Goal: Information Seeking & Learning: Learn about a topic

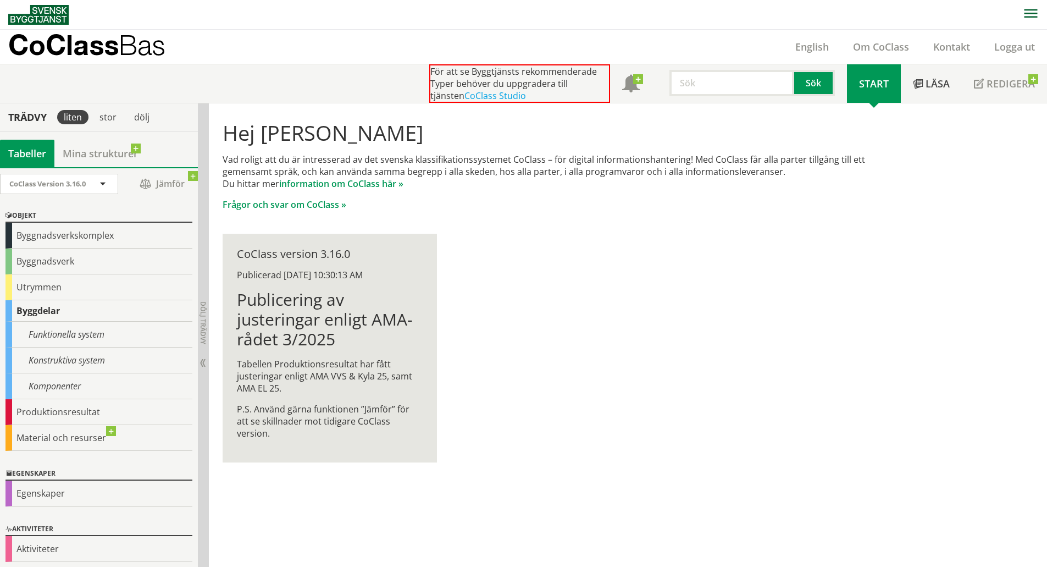
drag, startPoint x: 543, startPoint y: 158, endPoint x: 589, endPoint y: 153, distance: 46.9
click at [589, 153] on p "Vad roligt att du är intresserad av det svenska klassifikationssystemet CoClass…" at bounding box center [561, 171] width 676 height 36
click at [355, 185] on link "information om CoClass här »" at bounding box center [341, 184] width 124 height 12
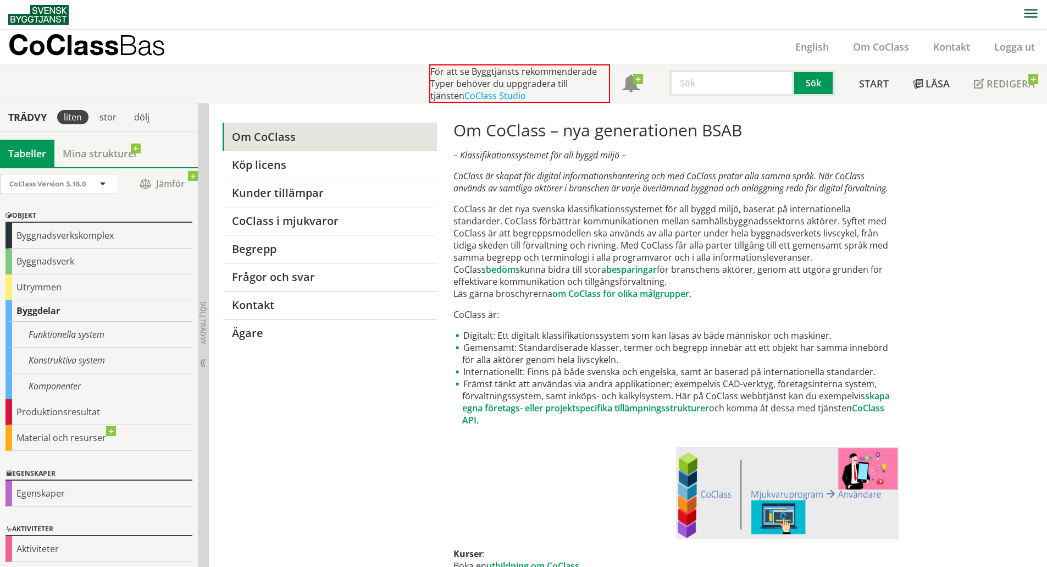
drag, startPoint x: 456, startPoint y: 178, endPoint x: 526, endPoint y: 184, distance: 70.0
click at [526, 184] on em "CoClass är skapat för digital informationshantering och med CoClass pratar alla…" at bounding box center [670, 182] width 435 height 24
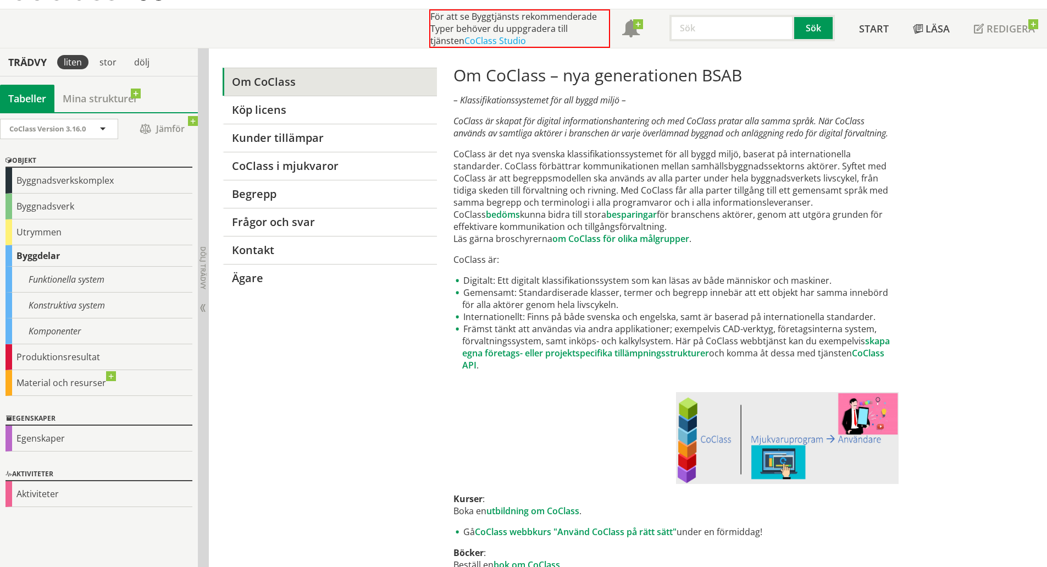
drag, startPoint x: 461, startPoint y: 279, endPoint x: 576, endPoint y: 281, distance: 115.5
click at [573, 281] on li "Digitalt: Ett digitalt klassifikationssystem som kan läsas av både människor oc…" at bounding box center [675, 280] width 445 height 12
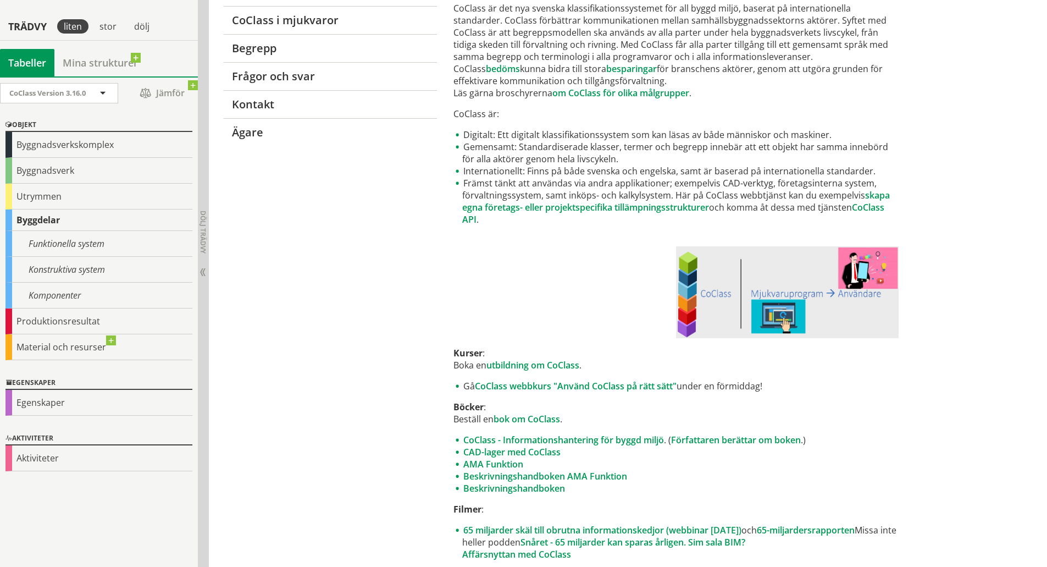
scroll to position [220, 0]
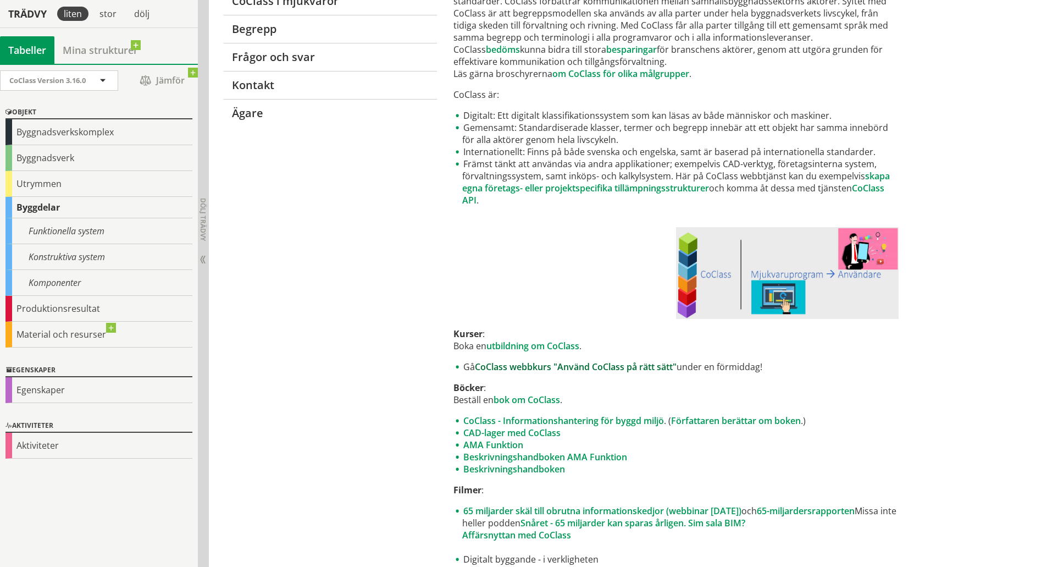
drag, startPoint x: 587, startPoint y: 359, endPoint x: 587, endPoint y: 367, distance: 7.7
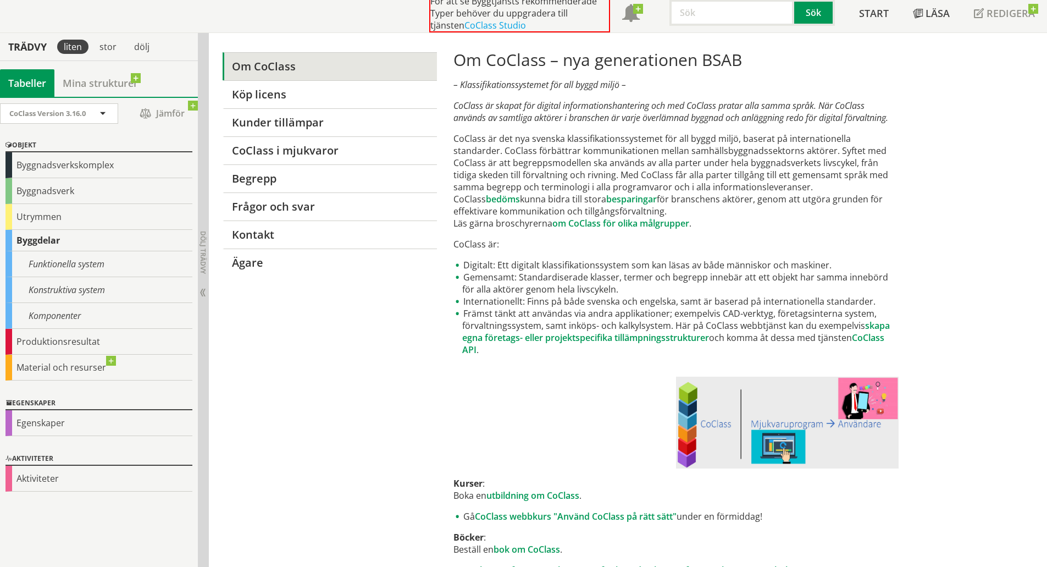
scroll to position [0, 0]
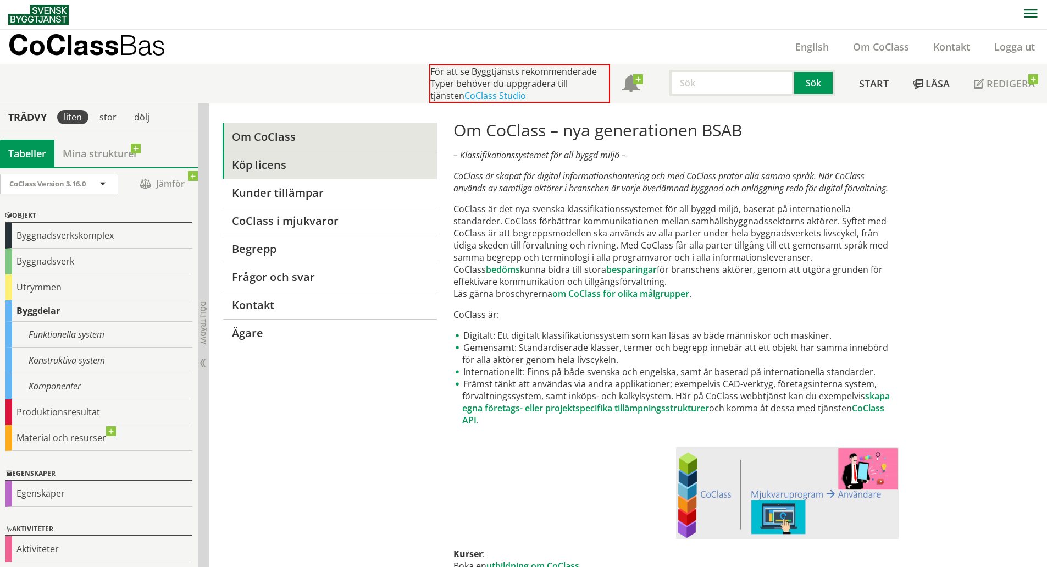
click at [397, 159] on link "Köp licens" at bounding box center [330, 165] width 214 height 28
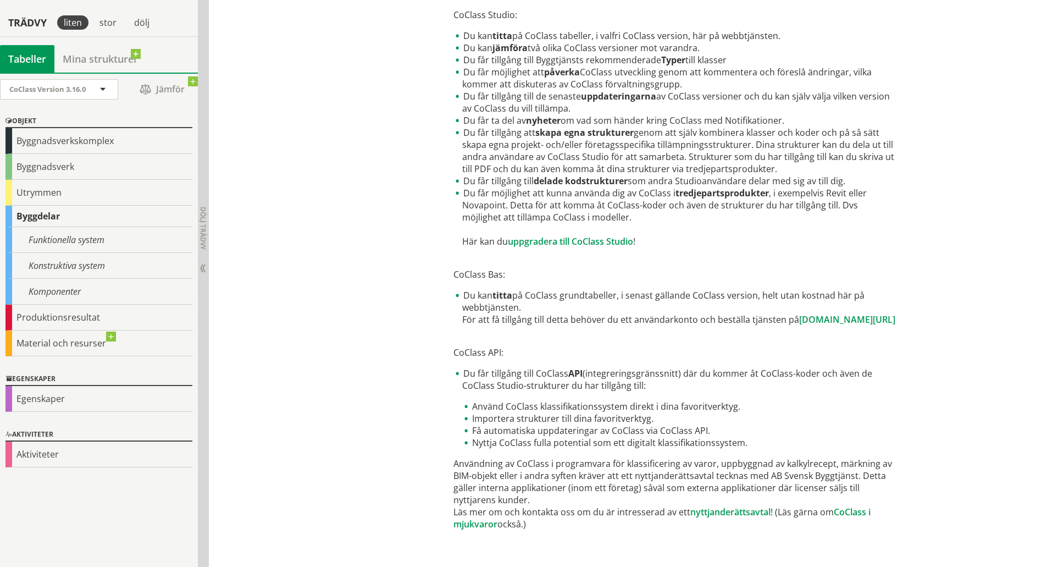
scroll to position [469, 0]
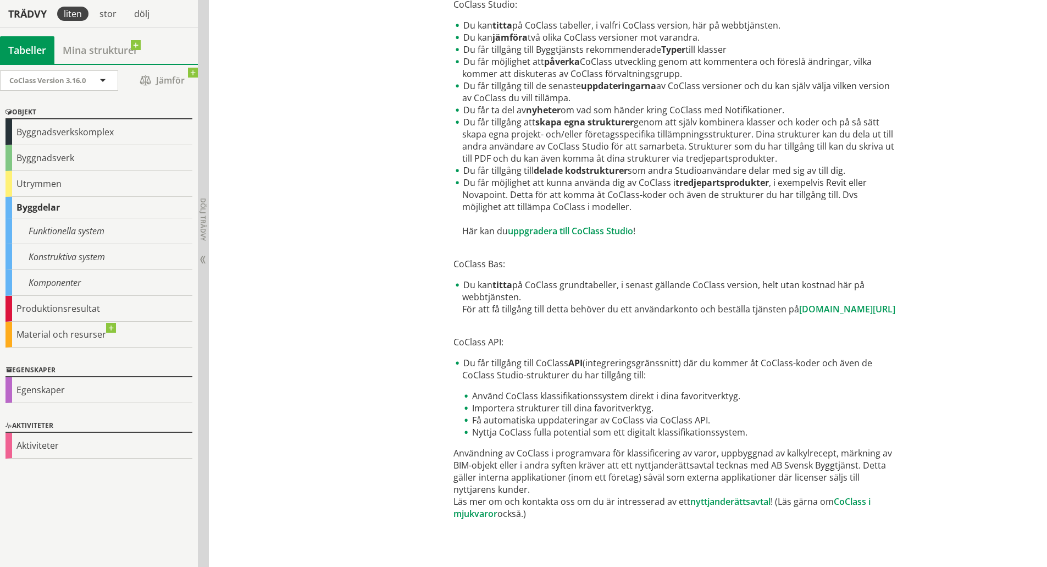
drag, startPoint x: 468, startPoint y: 375, endPoint x: 770, endPoint y: 371, distance: 301.8
click at [759, 371] on li "Du får tillgång till CoClass API (integreringsgränssnitt) där du kommer åt CoCl…" at bounding box center [675, 397] width 445 height 81
drag, startPoint x: 468, startPoint y: 377, endPoint x: 528, endPoint y: 481, distance: 120.1
click at [592, 482] on div "Köp licens – CoClass för digital informationshantering – Svensk Byggtjänst erbj…" at bounding box center [675, 95] width 445 height 889
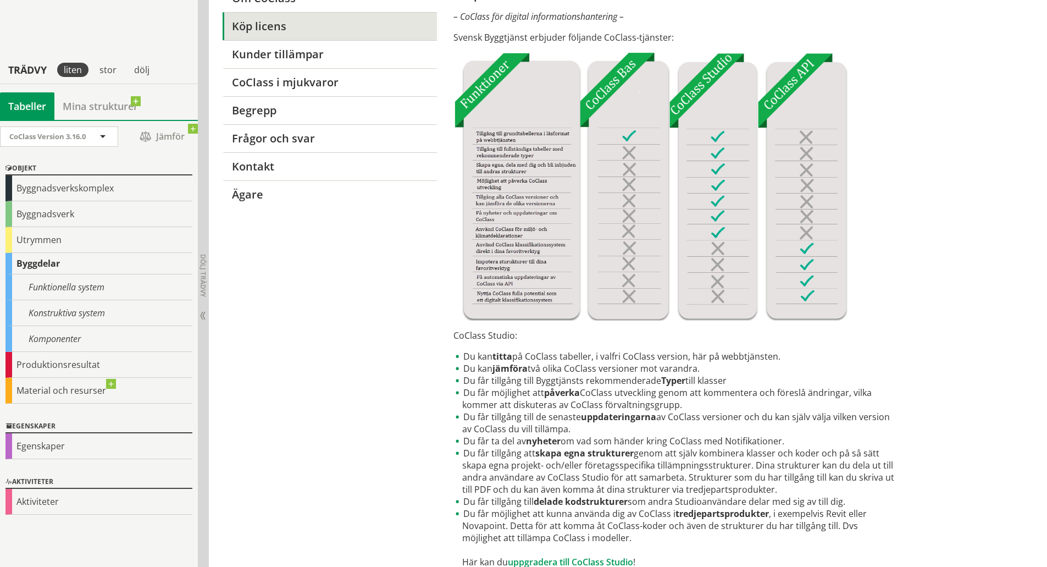
scroll to position [0, 0]
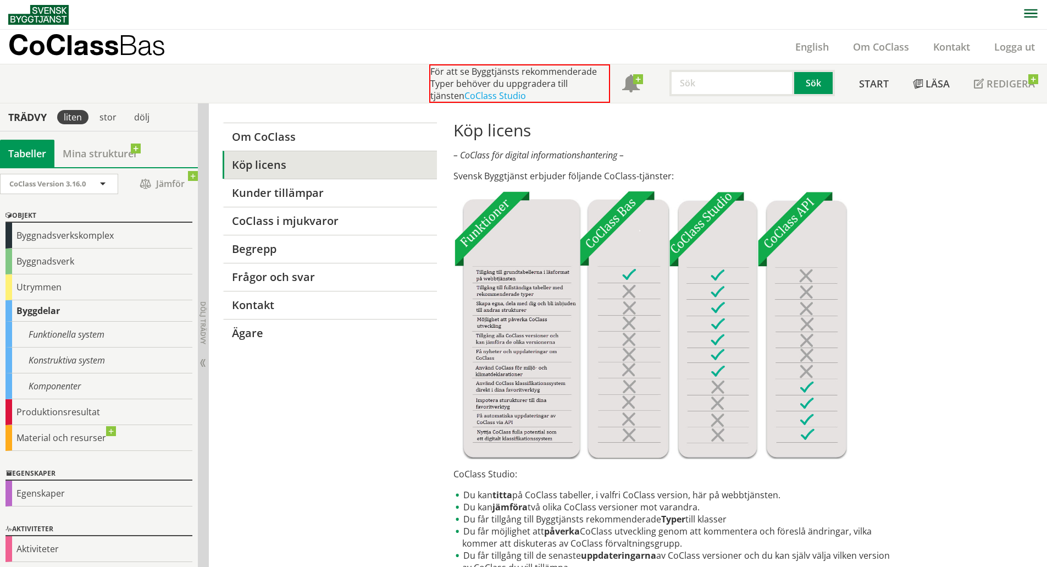
click at [767, 224] on img at bounding box center [650, 325] width 394 height 268
click at [787, 217] on img at bounding box center [650, 325] width 394 height 268
click at [809, 362] on img at bounding box center [650, 325] width 394 height 268
click at [51, 233] on div "Byggnadsverkskomplex" at bounding box center [98, 236] width 187 height 26
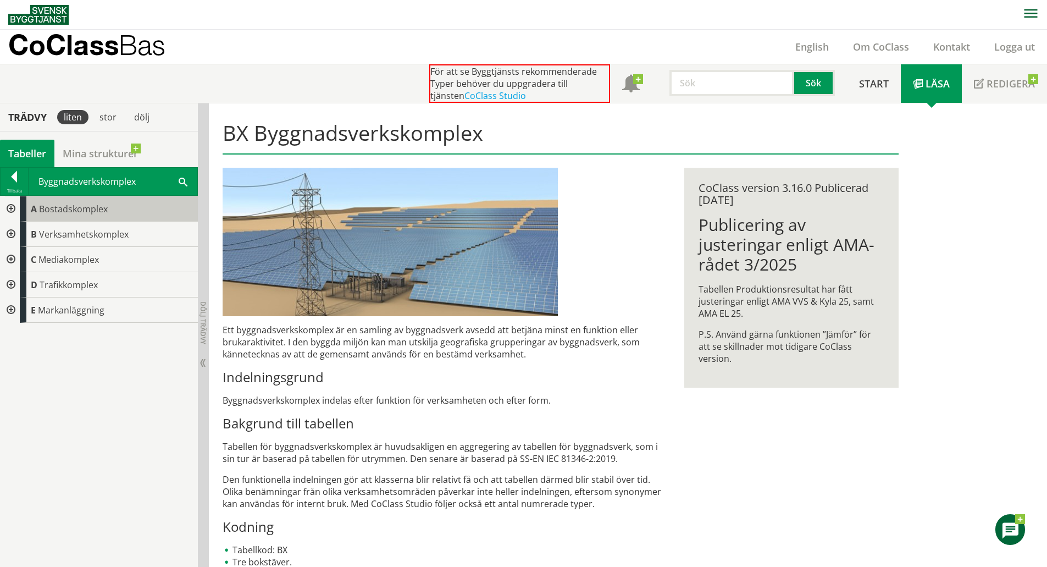
click at [91, 209] on span "Bostadskomplex" at bounding box center [73, 209] width 69 height 12
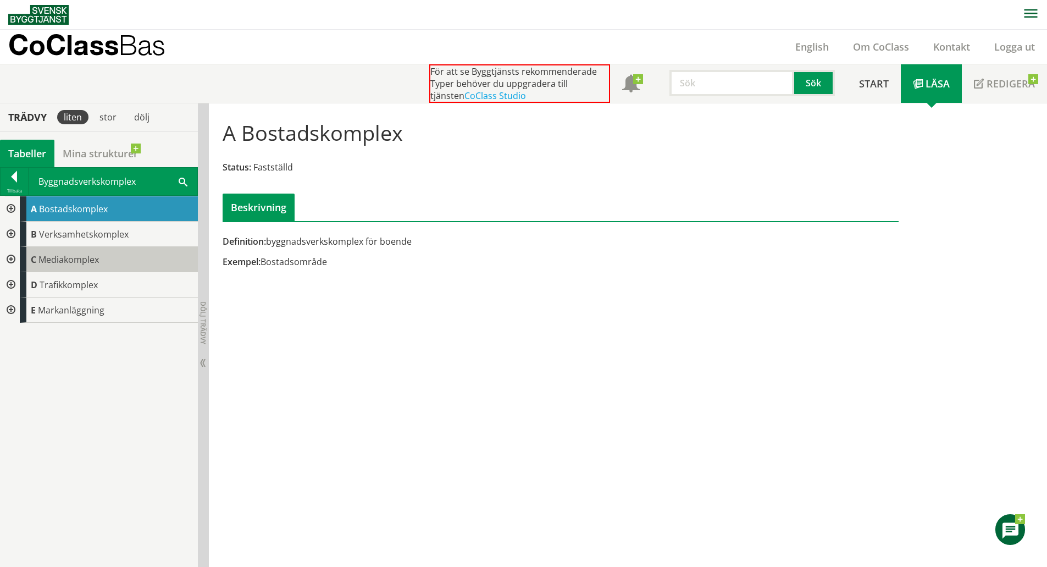
click at [89, 254] on div "C Mediakomplex" at bounding box center [109, 259] width 178 height 25
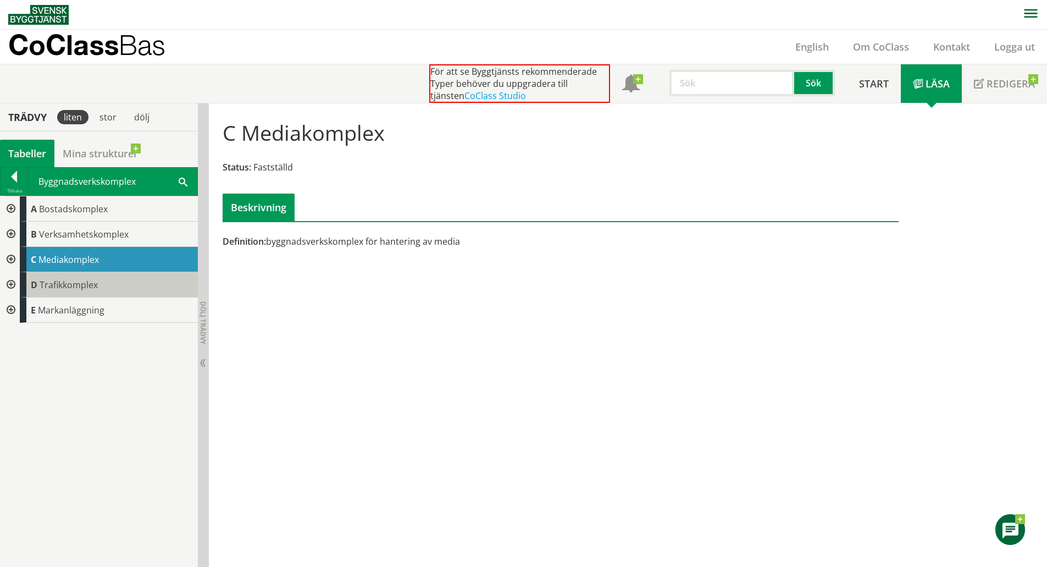
click at [84, 280] on span "Trafikkomplex" at bounding box center [69, 285] width 58 height 12
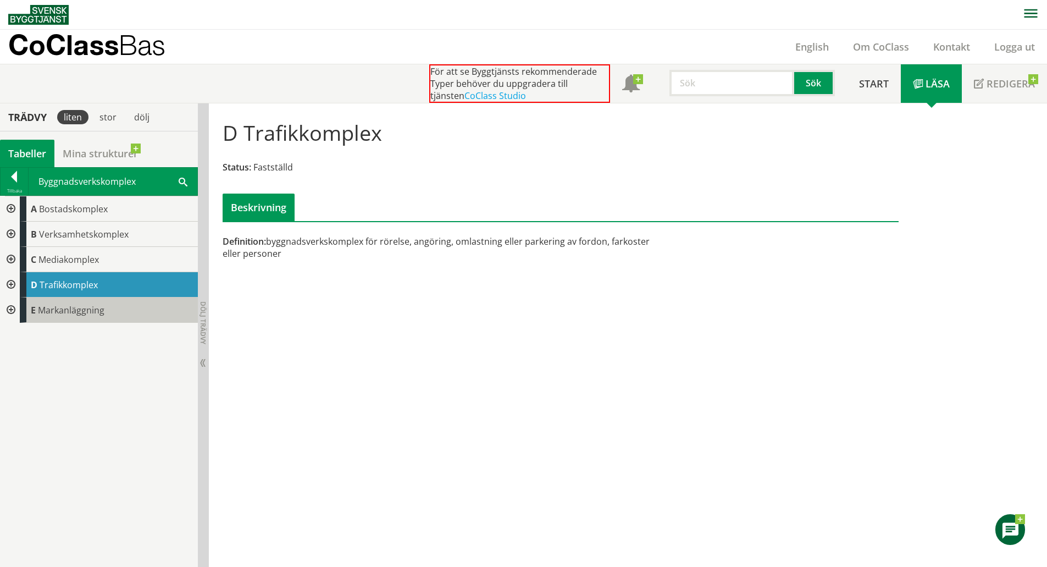
click at [82, 308] on span "Markanläggning" at bounding box center [71, 310] width 67 height 12
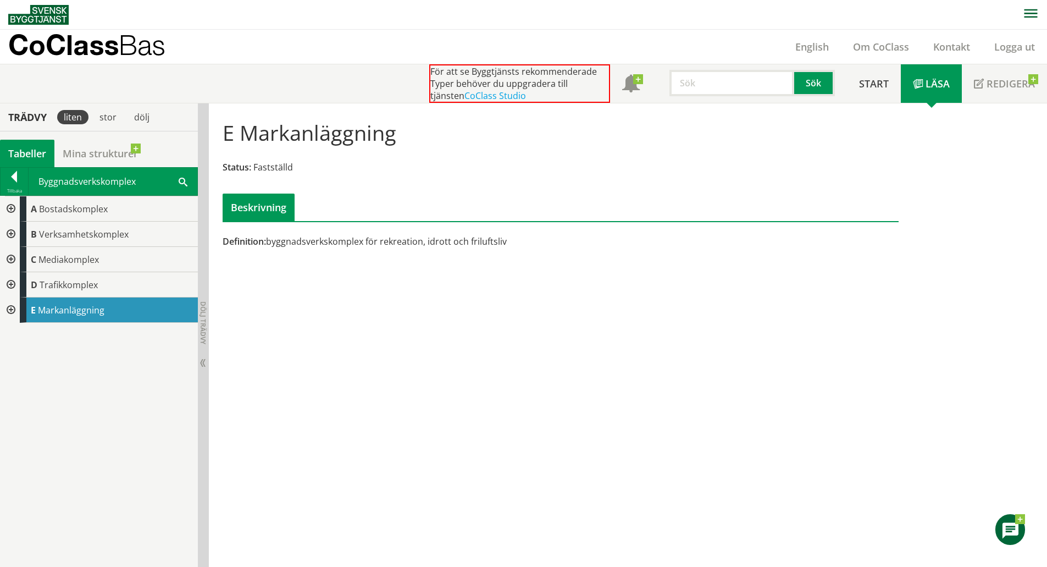
click at [9, 205] on div at bounding box center [10, 208] width 20 height 25
click at [46, 212] on span "Bostadskomplex" at bounding box center [73, 209] width 69 height 12
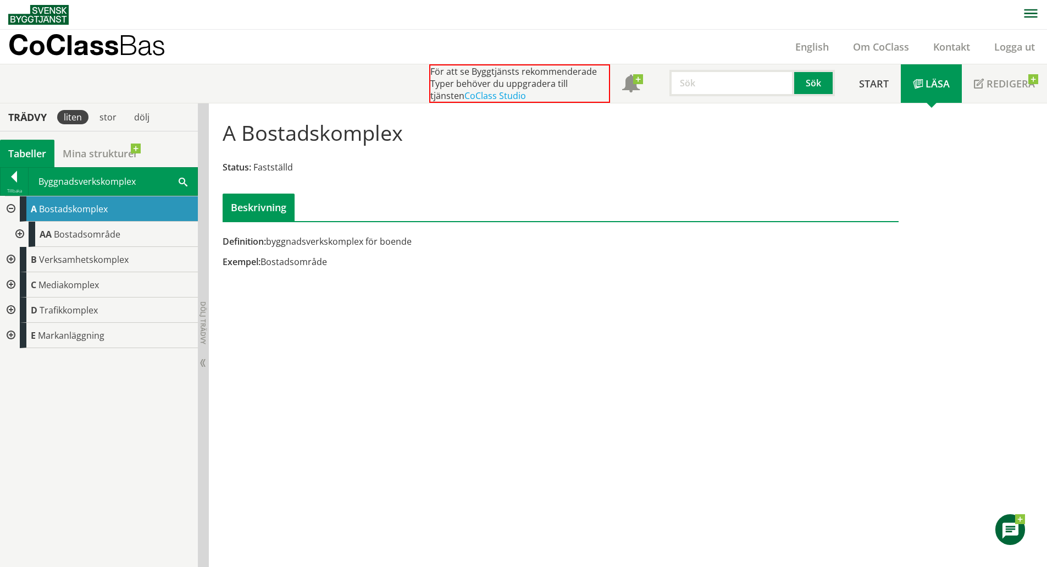
click at [18, 229] on div at bounding box center [19, 234] width 20 height 25
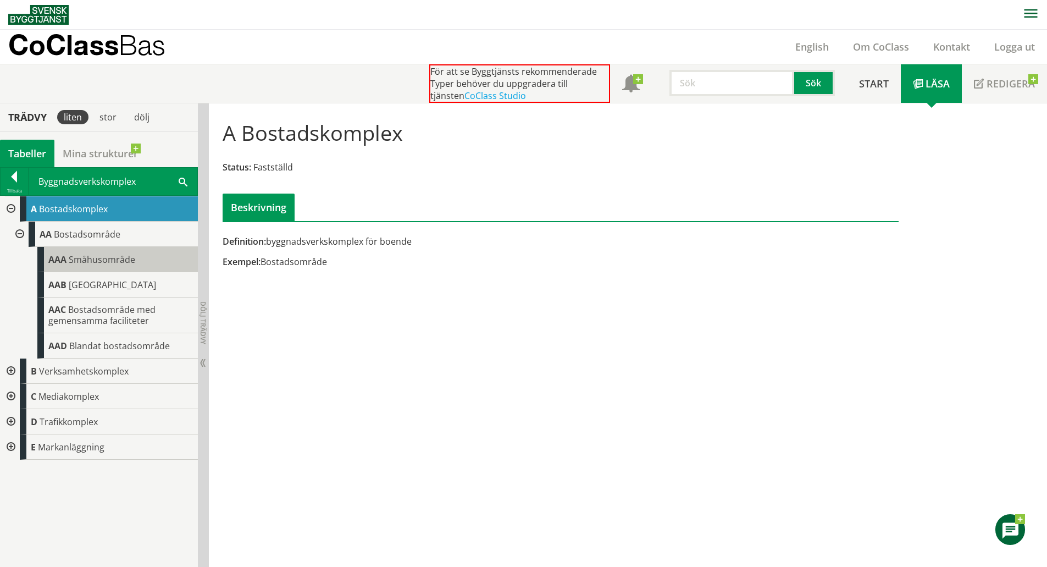
click at [144, 255] on div "AAA Småhusområde" at bounding box center [117, 259] width 161 height 25
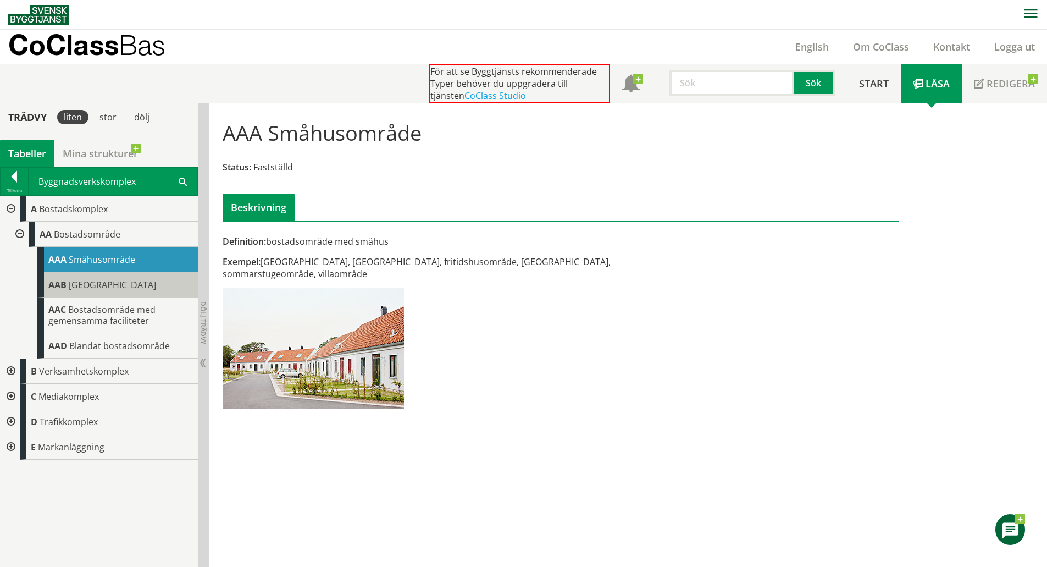
click at [151, 286] on span "Flerbostadshusområde" at bounding box center [112, 285] width 87 height 12
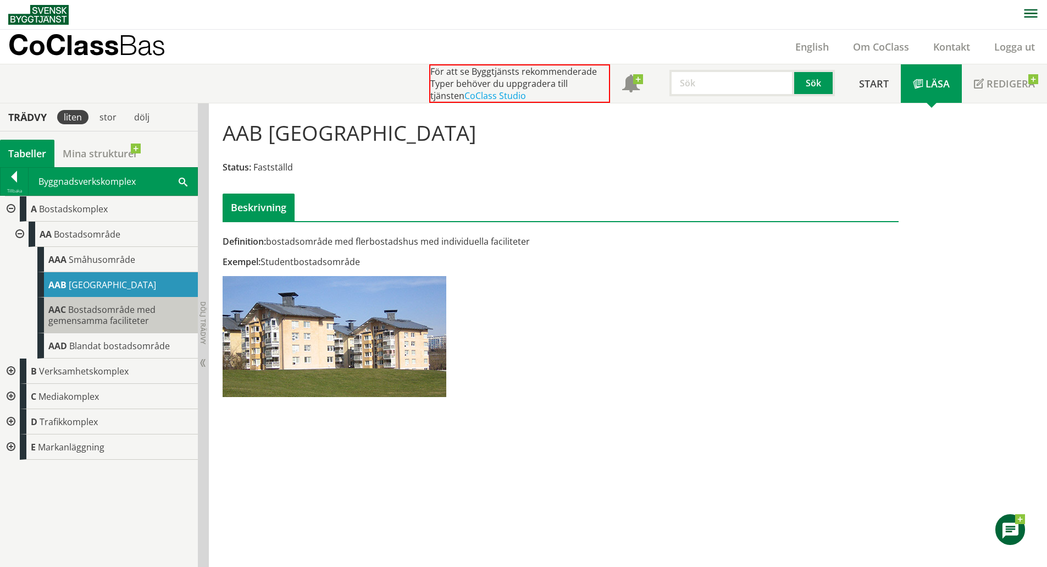
click at [143, 311] on span "Bostadsområde med gemensamma faciliteter" at bounding box center [101, 314] width 107 height 23
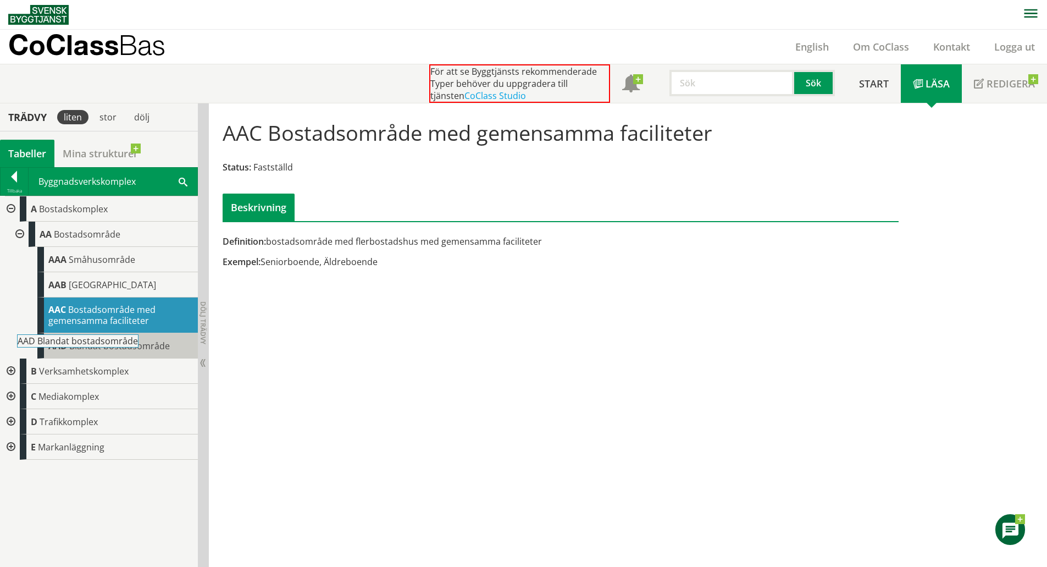
click at [132, 342] on body "AMA AMA Beskrivningsverktyg AMA Funktion BSAB Bygginfo Byggjura Byggkatalogen B…" at bounding box center [523, 283] width 1047 height 567
click at [113, 374] on span "Verksamhetskomplex" at bounding box center [84, 371] width 90 height 12
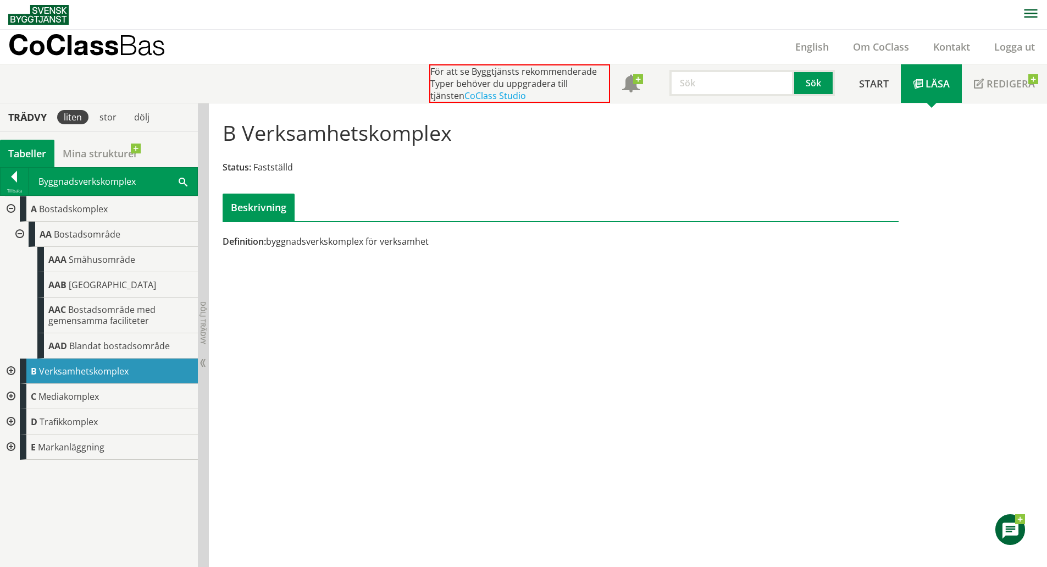
click at [5, 367] on div at bounding box center [10, 370] width 20 height 25
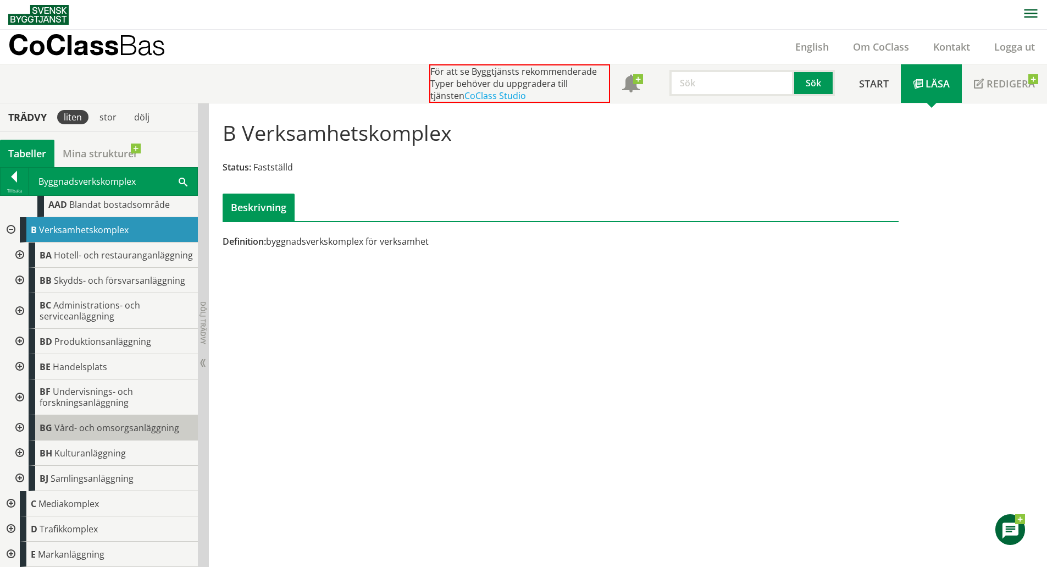
scroll to position [152, 0]
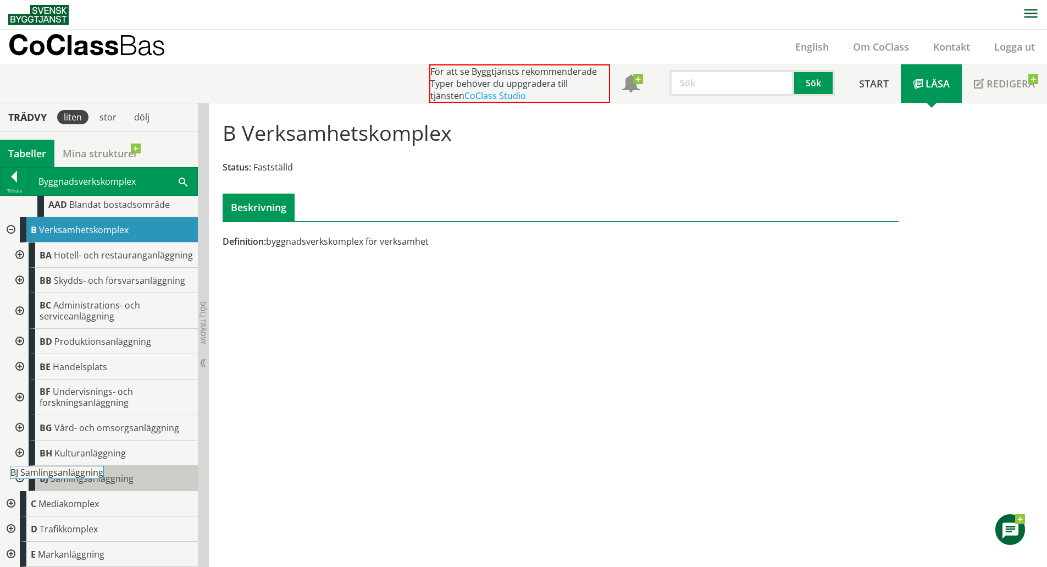
click at [94, 484] on div "BJ Samlingsanläggning" at bounding box center [113, 478] width 169 height 25
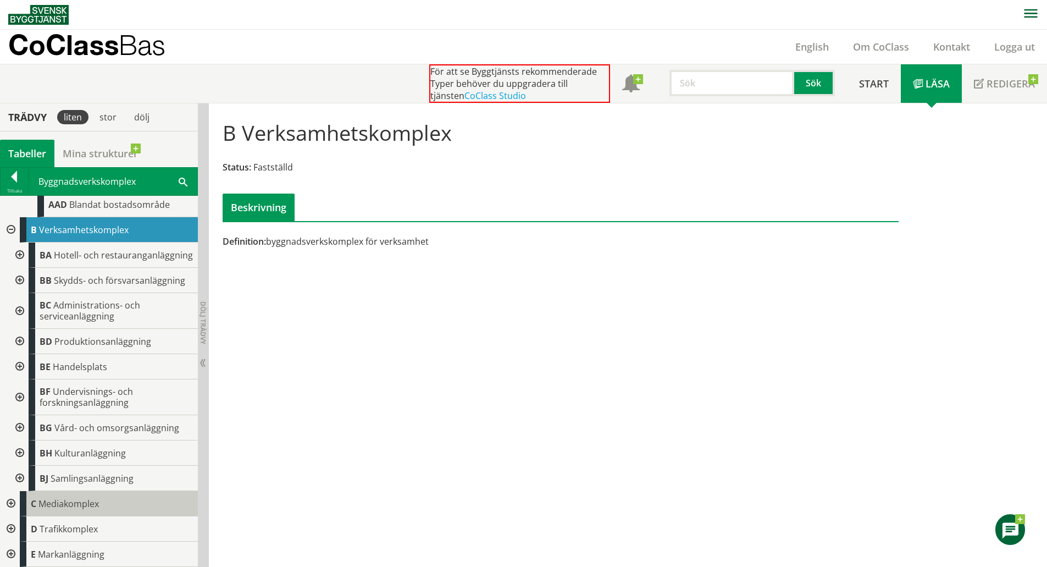
click at [67, 504] on span "Mediakomplex" at bounding box center [68, 503] width 60 height 12
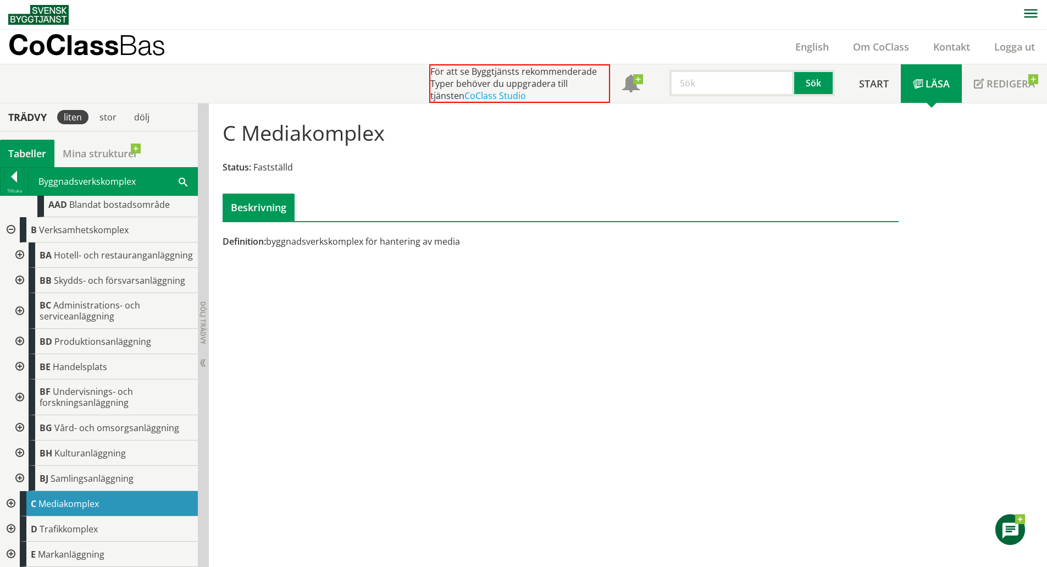
click at [11, 499] on div at bounding box center [10, 503] width 20 height 25
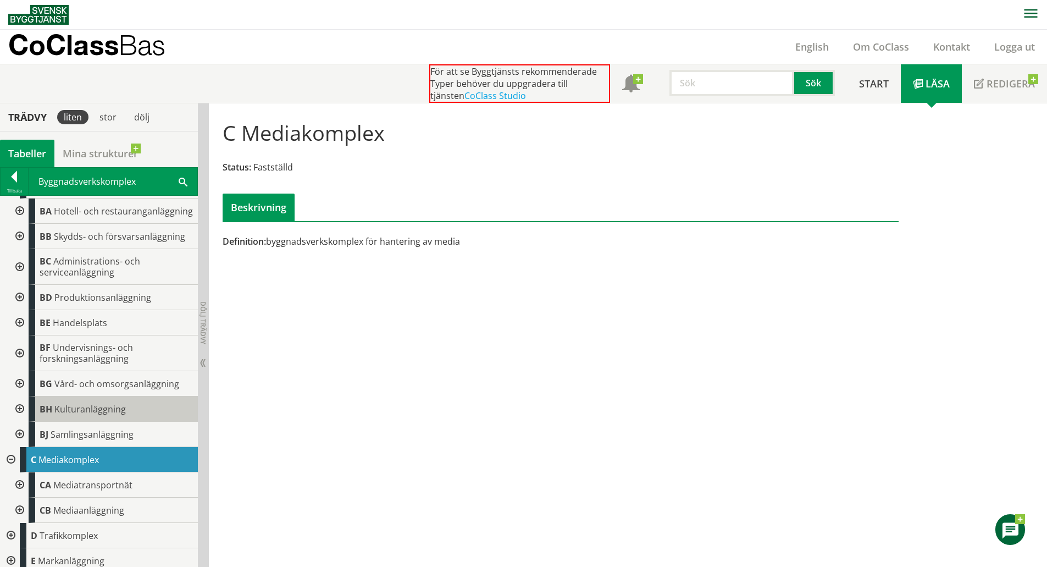
scroll to position [202, 0]
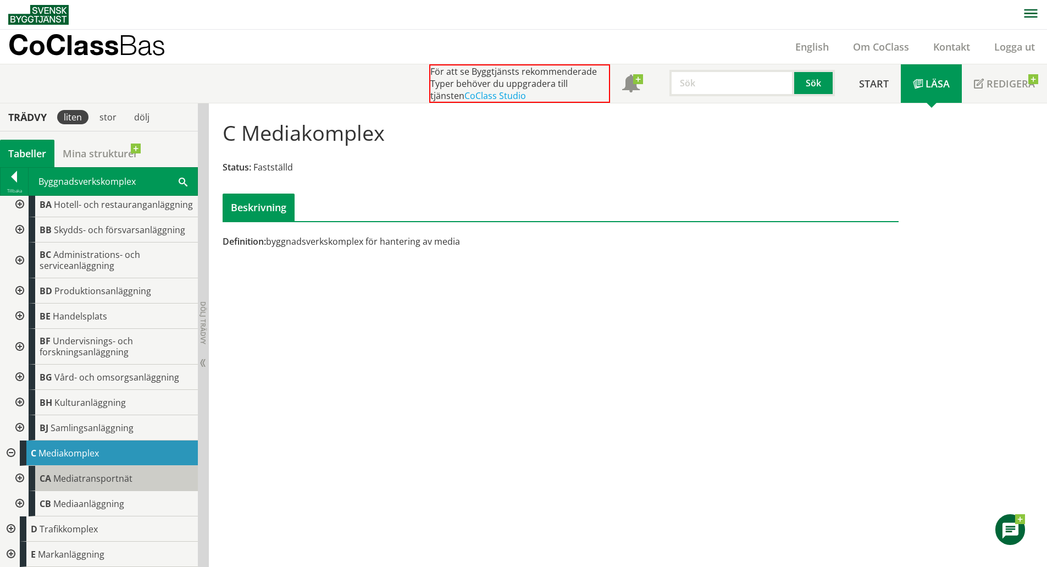
click at [126, 471] on div "CA Mediatransportnät" at bounding box center [113, 478] width 169 height 25
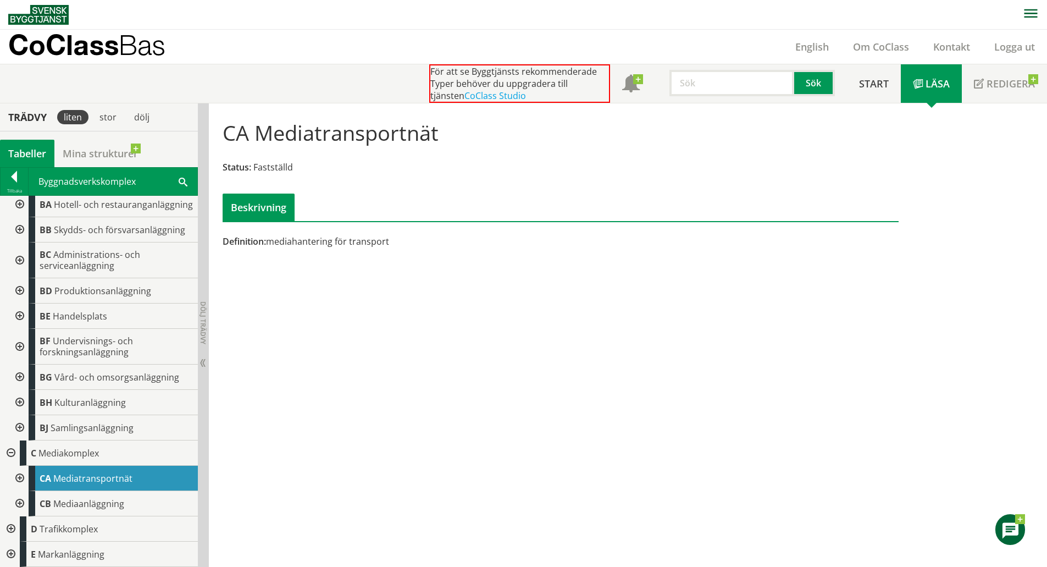
click at [14, 475] on div at bounding box center [19, 478] width 20 height 25
click at [21, 478] on div "CA Mediatransportnät" at bounding box center [103, 478] width 189 height 25
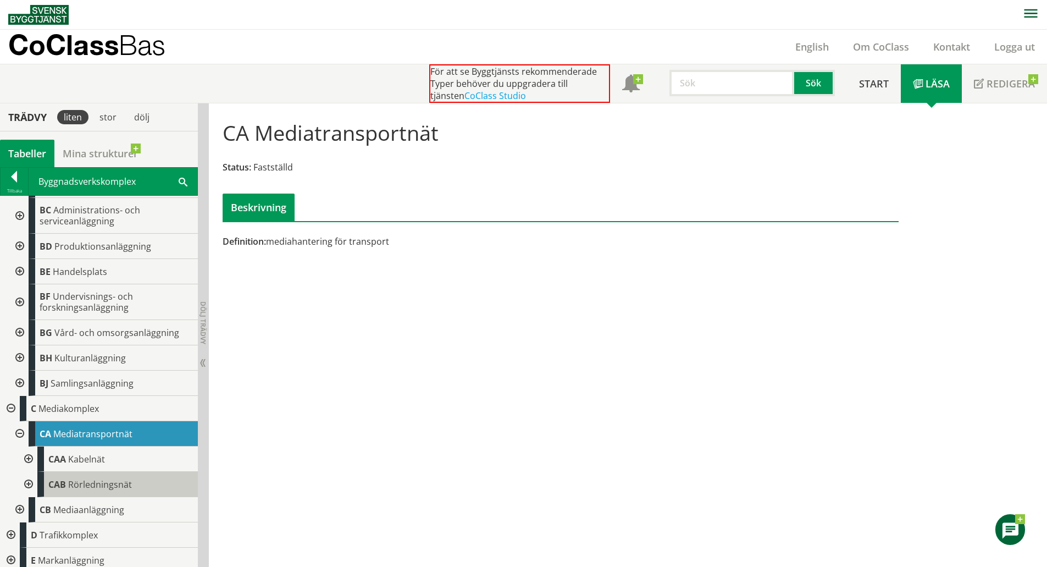
scroll to position [253, 0]
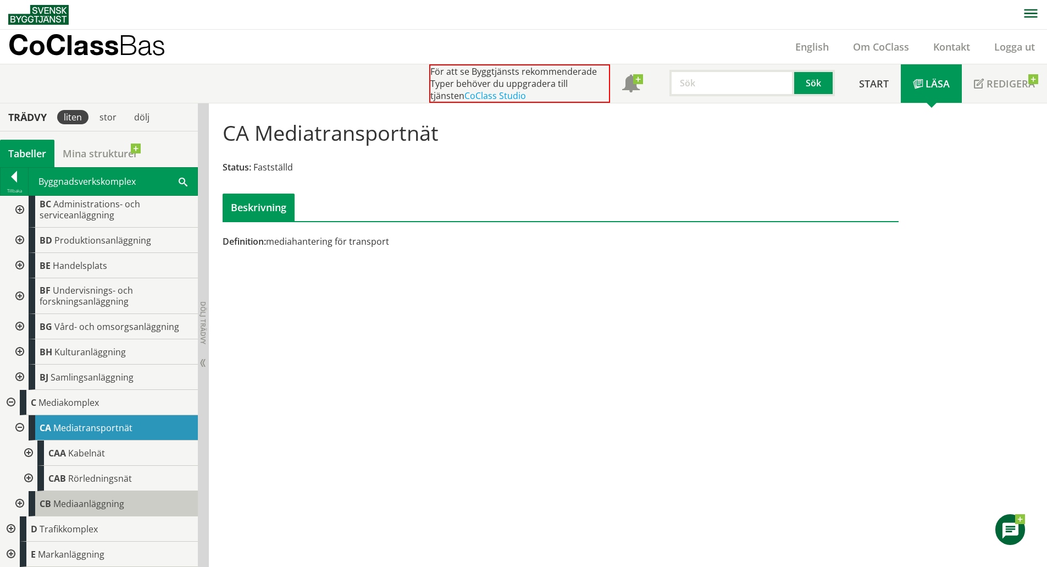
click at [147, 493] on div "CB Mediaanläggning" at bounding box center [113, 503] width 169 height 25
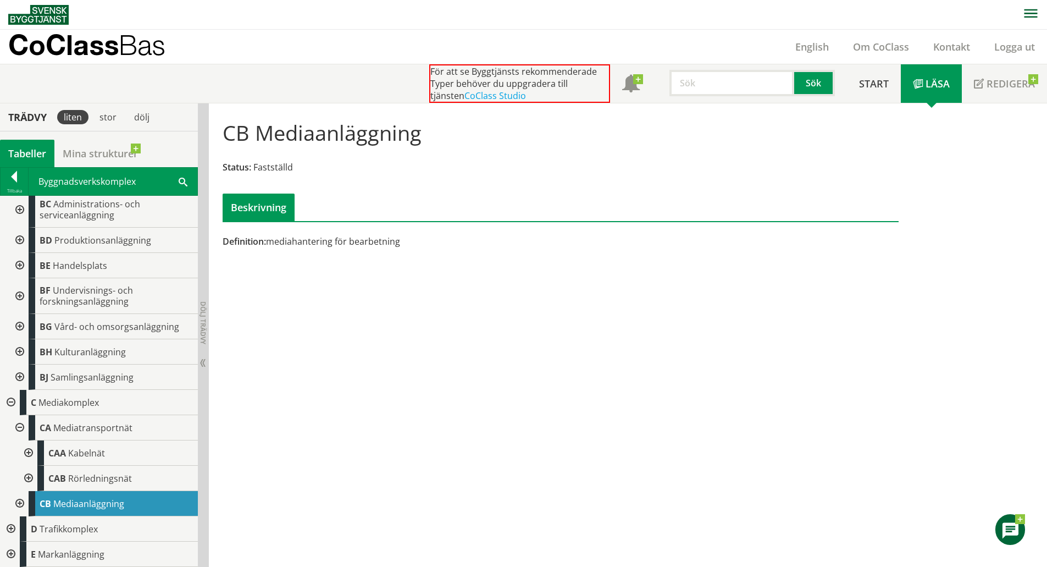
click at [23, 502] on div at bounding box center [19, 503] width 20 height 25
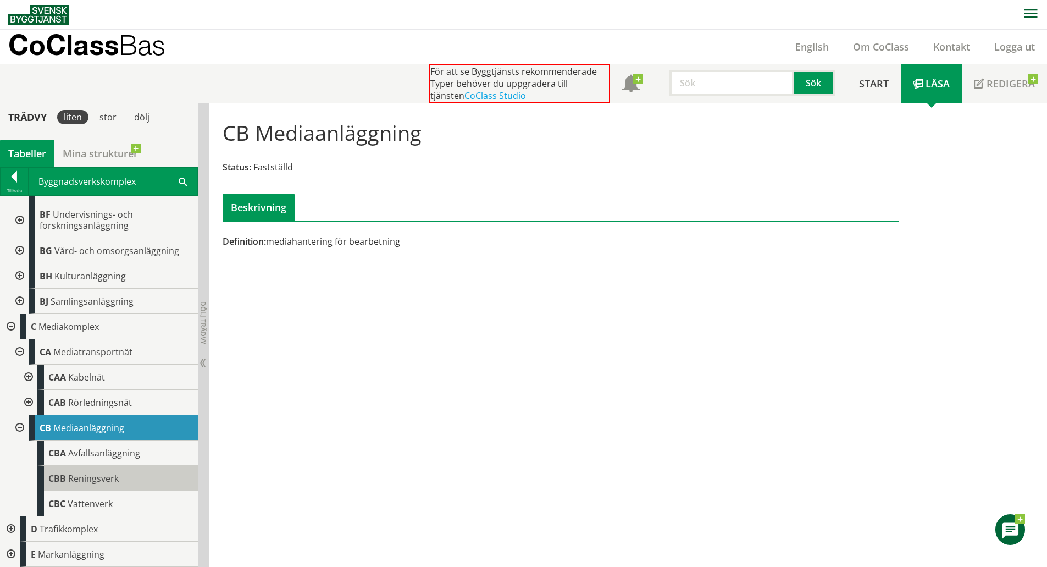
scroll to position [329, 0]
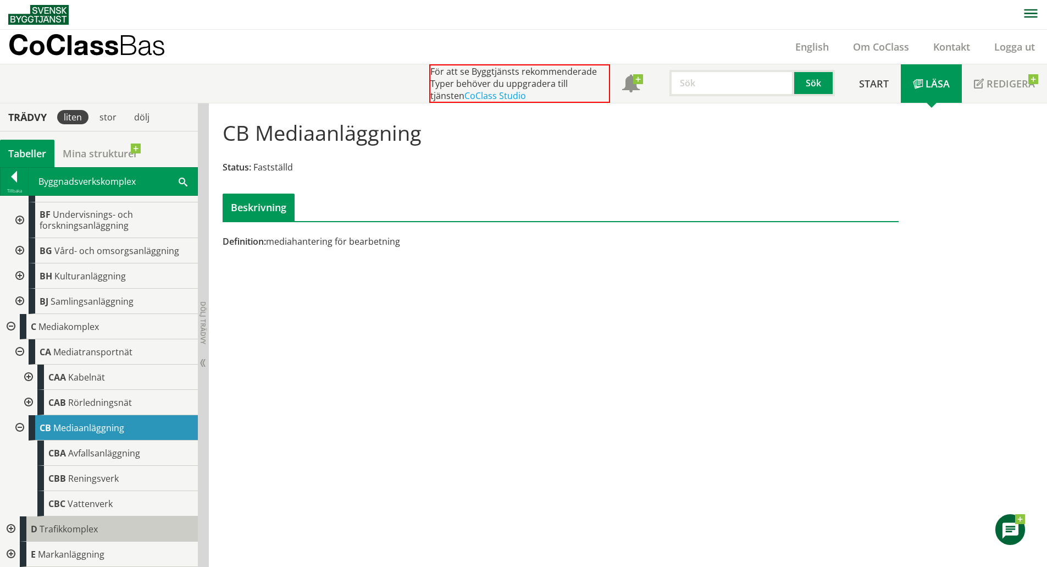
click at [137, 524] on div "D Trafikkomplex" at bounding box center [109, 528] width 178 height 25
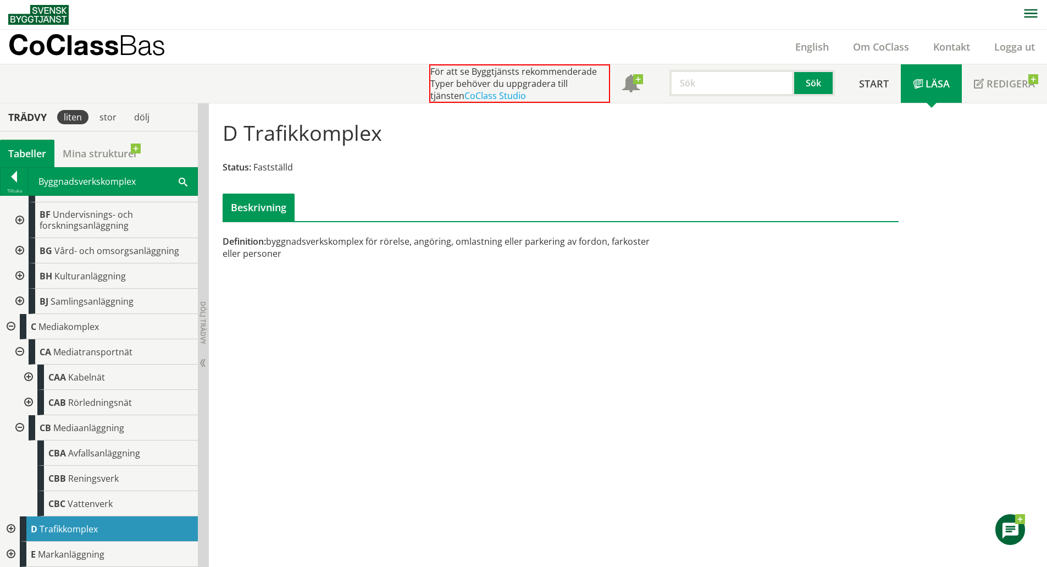
click at [17, 527] on div at bounding box center [10, 528] width 20 height 25
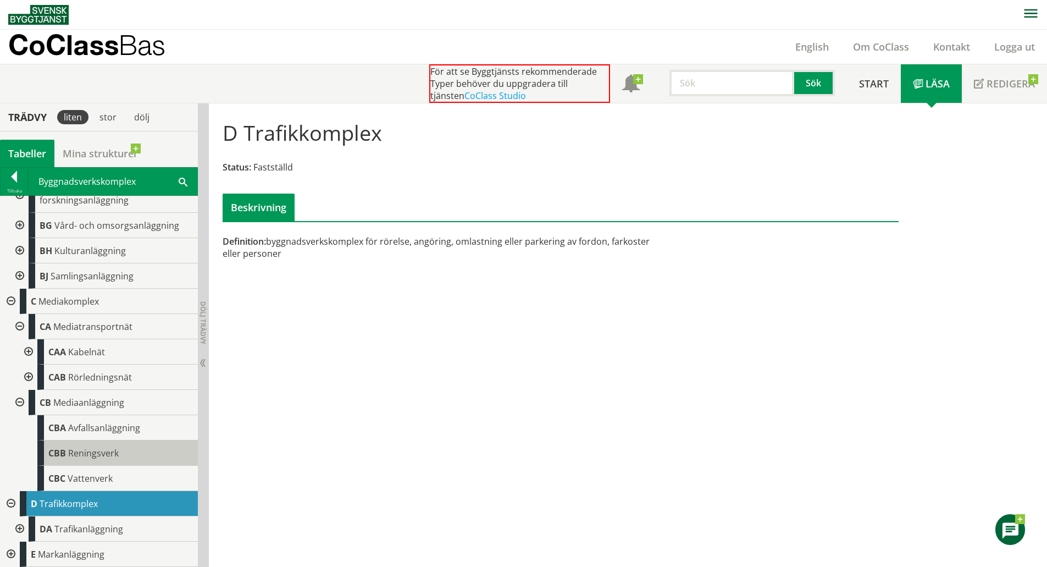
scroll to position [354, 0]
click at [9, 553] on div at bounding box center [10, 553] width 20 height 25
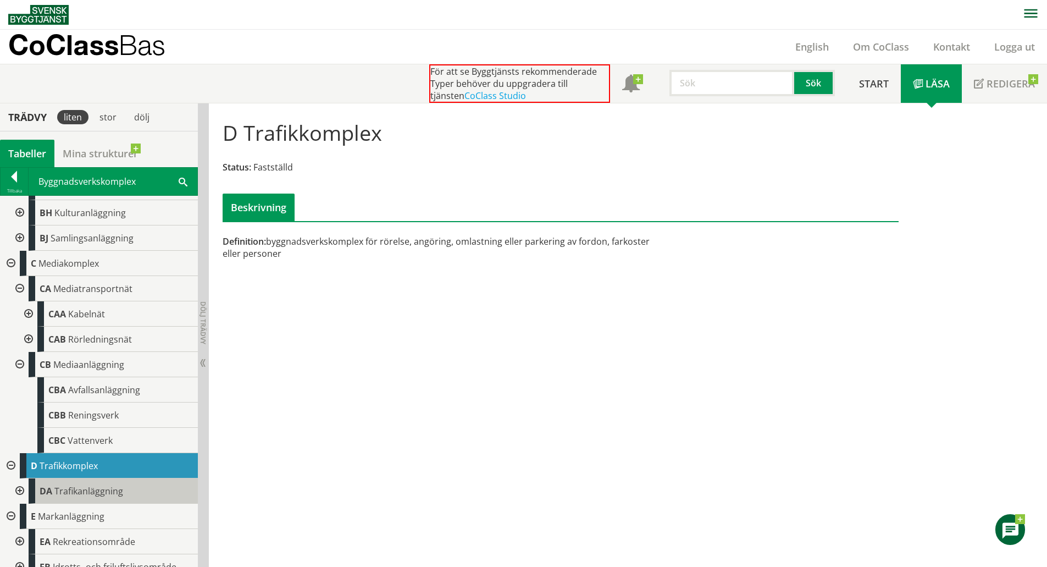
scroll to position [405, 0]
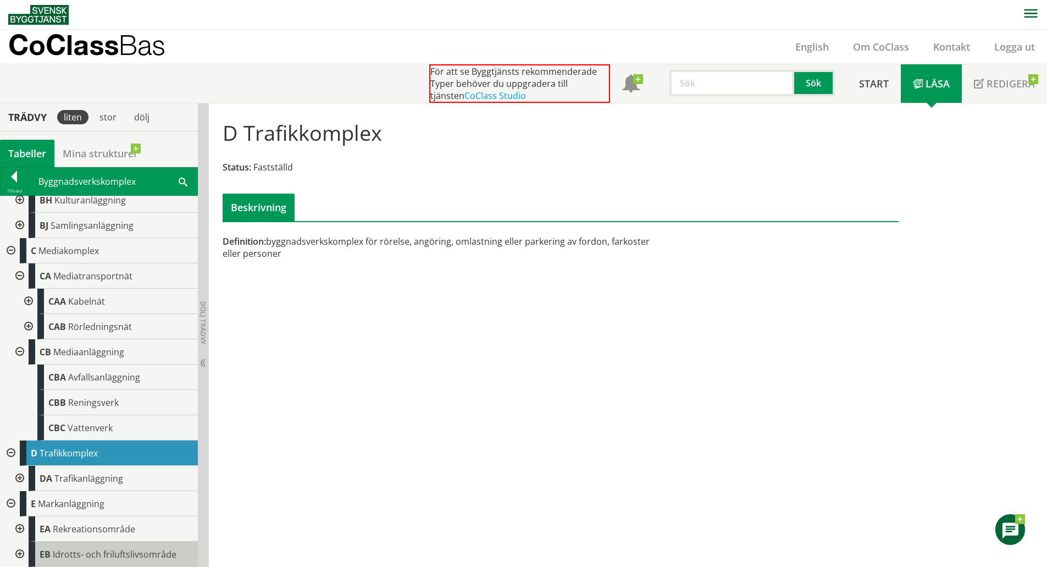
click at [97, 557] on span "Idrotts- och friluftslivsområde" at bounding box center [115, 554] width 124 height 12
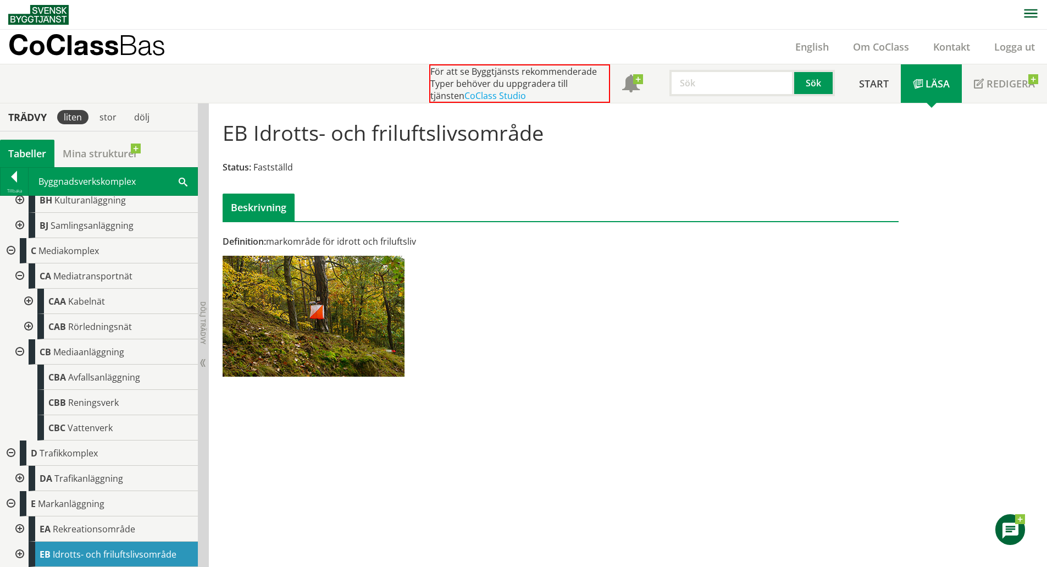
click at [21, 553] on div at bounding box center [19, 553] width 20 height 25
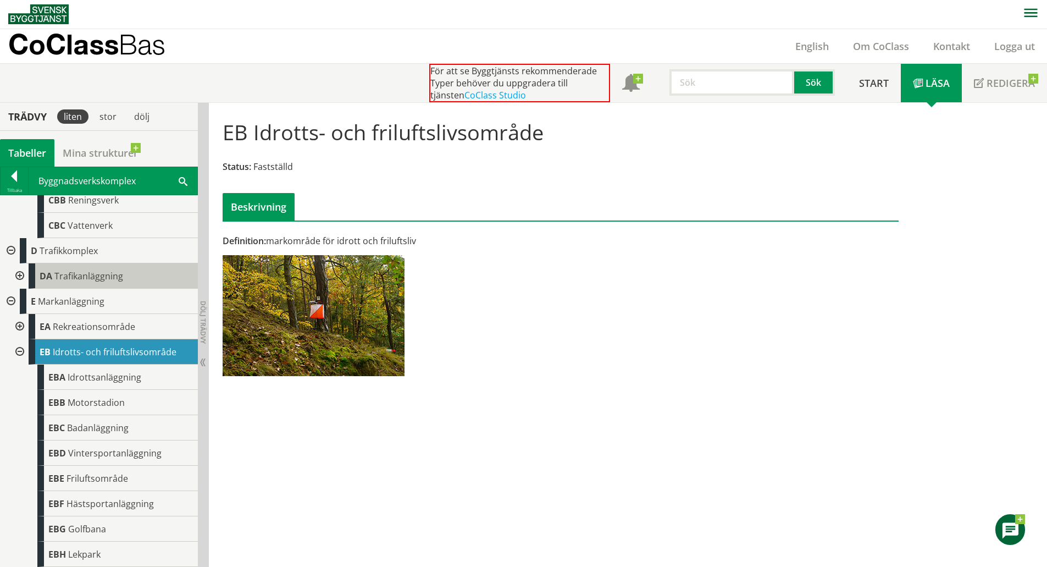
scroll to position [606, 0]
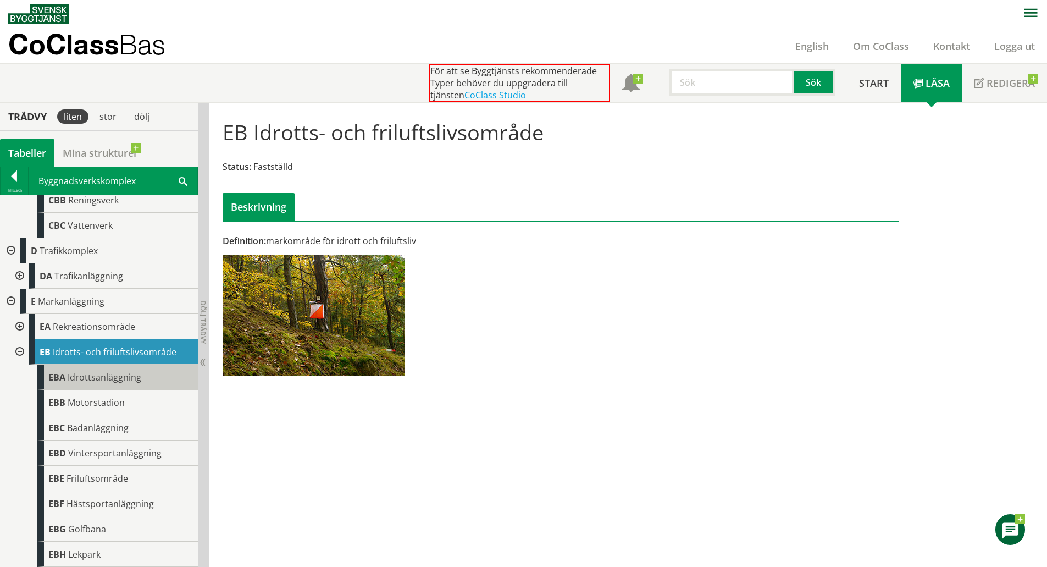
click at [163, 380] on div "EBA Idrottsanläggning" at bounding box center [117, 376] width 161 height 25
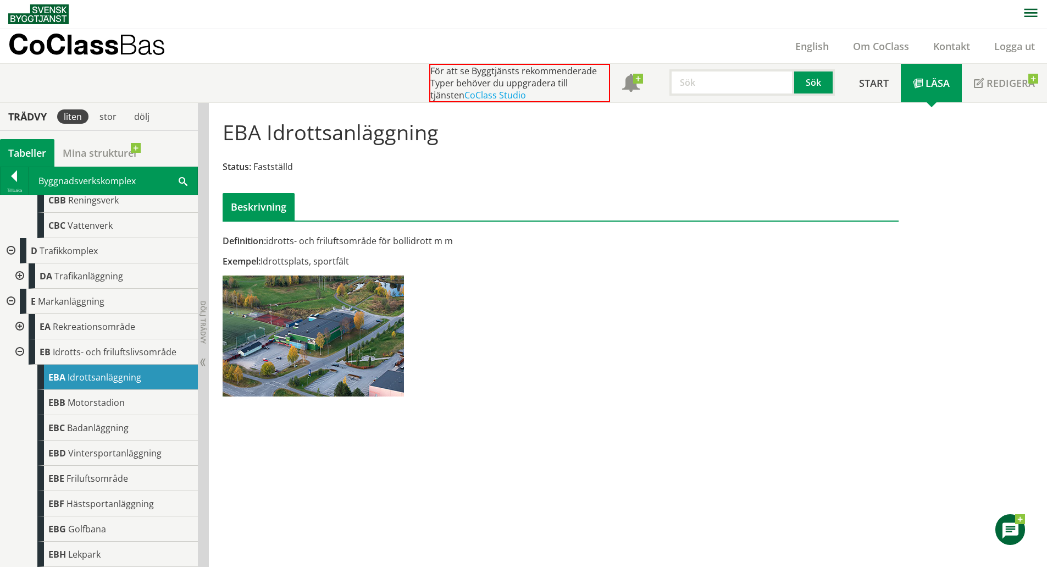
click at [79, 42] on p "CoClass Bas" at bounding box center [86, 44] width 157 height 13
click at [109, 150] on link "Mina strukturer" at bounding box center [100, 152] width 92 height 27
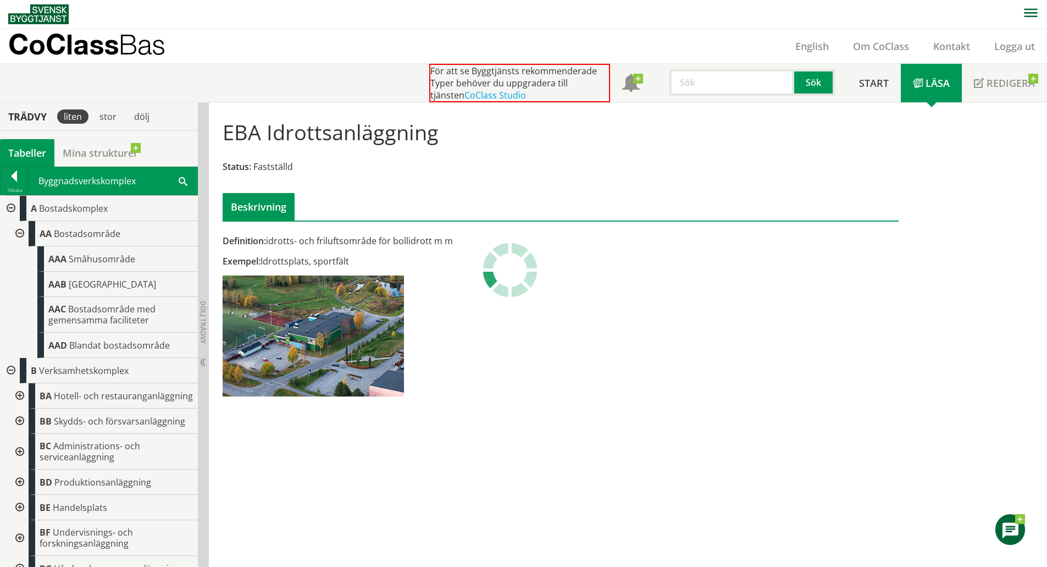
click at [25, 151] on div "Tabeller" at bounding box center [27, 152] width 54 height 27
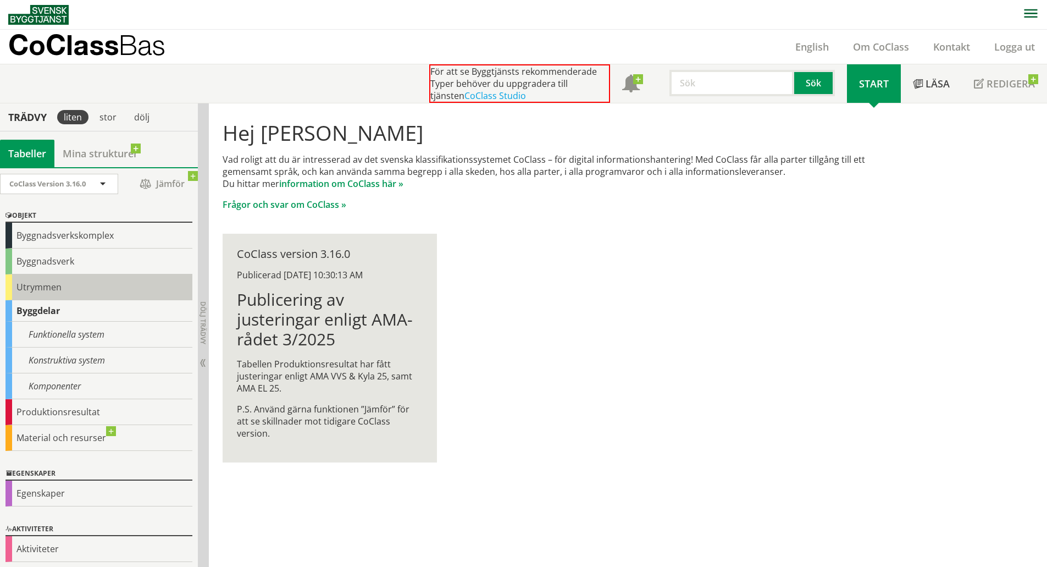
click at [74, 298] on div "Utrymmen" at bounding box center [98, 287] width 187 height 26
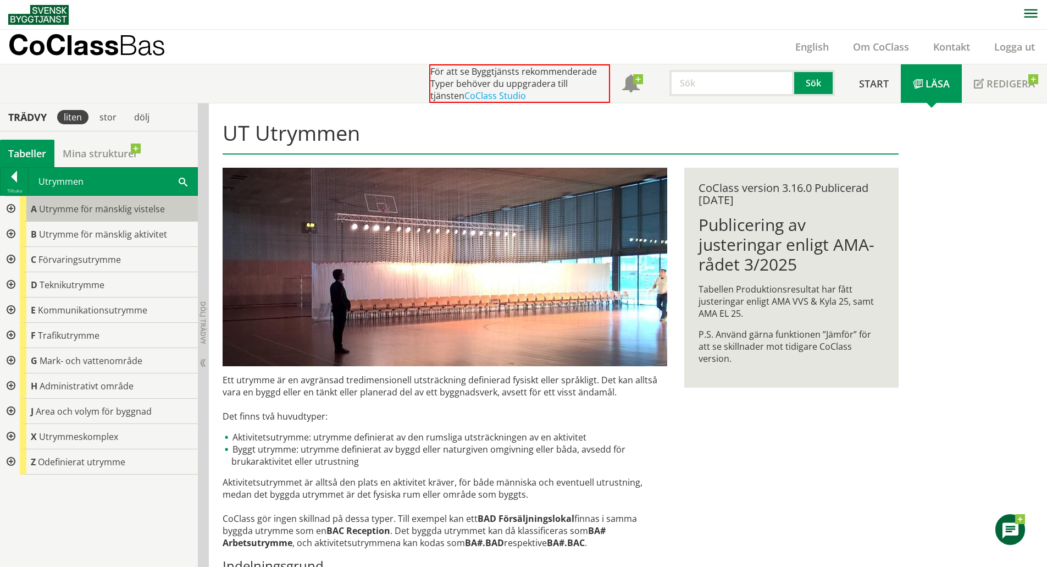
click at [135, 205] on span "Utrymme för mänsklig vistelse" at bounding box center [102, 209] width 126 height 12
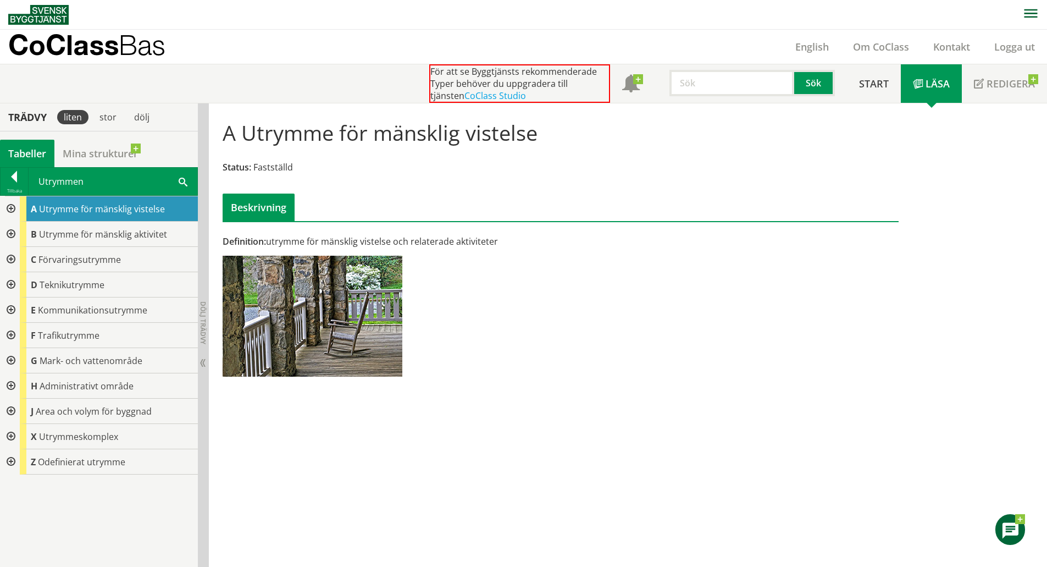
click at [13, 207] on div at bounding box center [10, 208] width 20 height 25
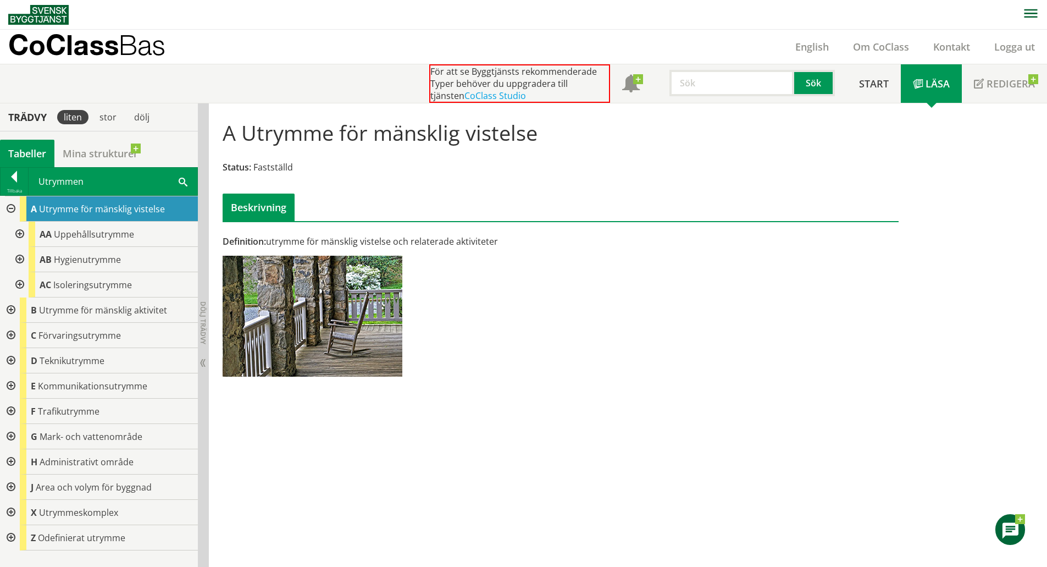
click at [26, 234] on div at bounding box center [19, 234] width 20 height 25
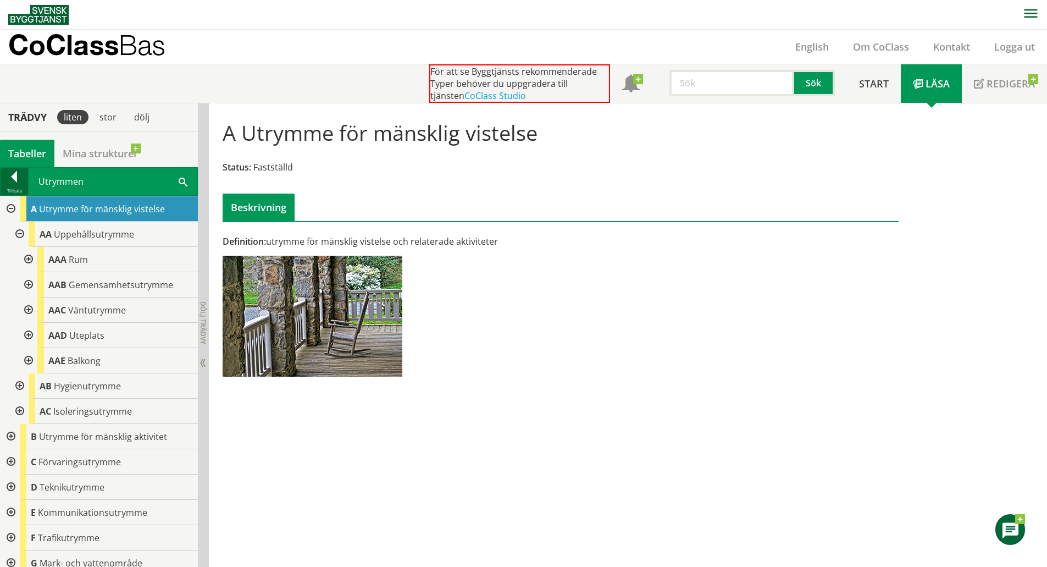
click at [13, 179] on div at bounding box center [14, 178] width 27 height 15
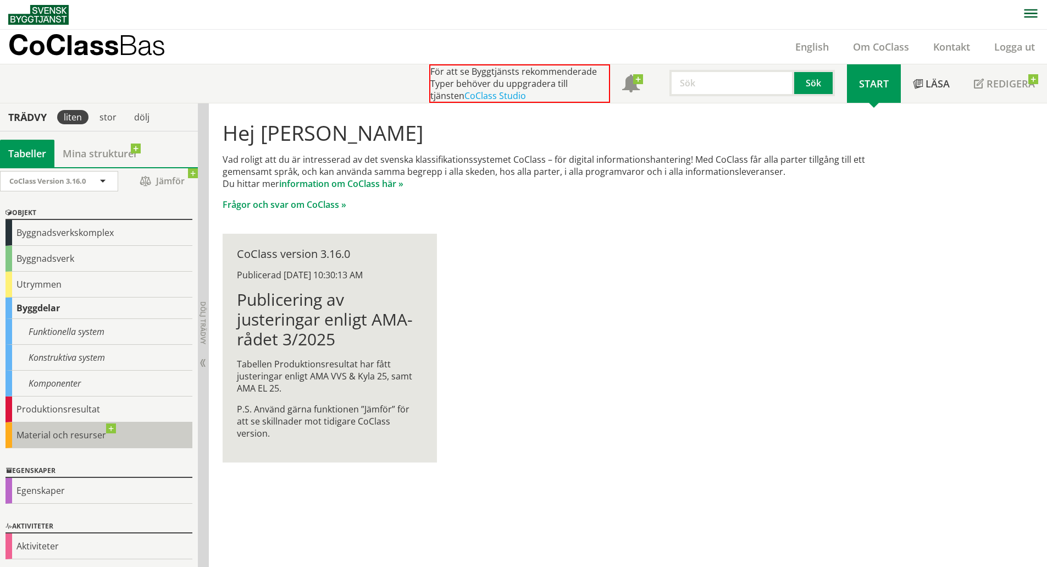
scroll to position [3, 0]
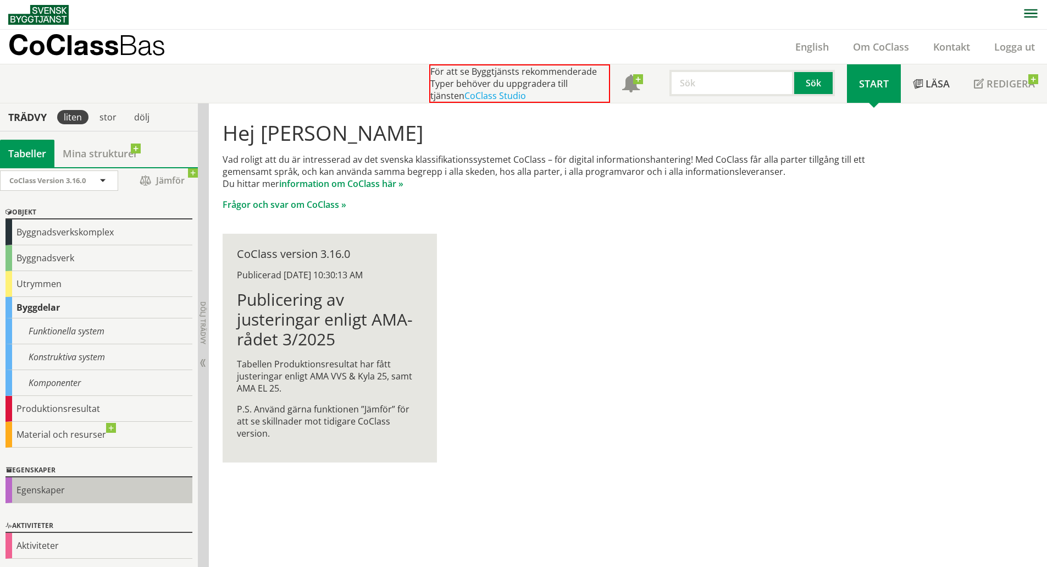
click at [25, 490] on div "Egenskaper" at bounding box center [98, 490] width 187 height 26
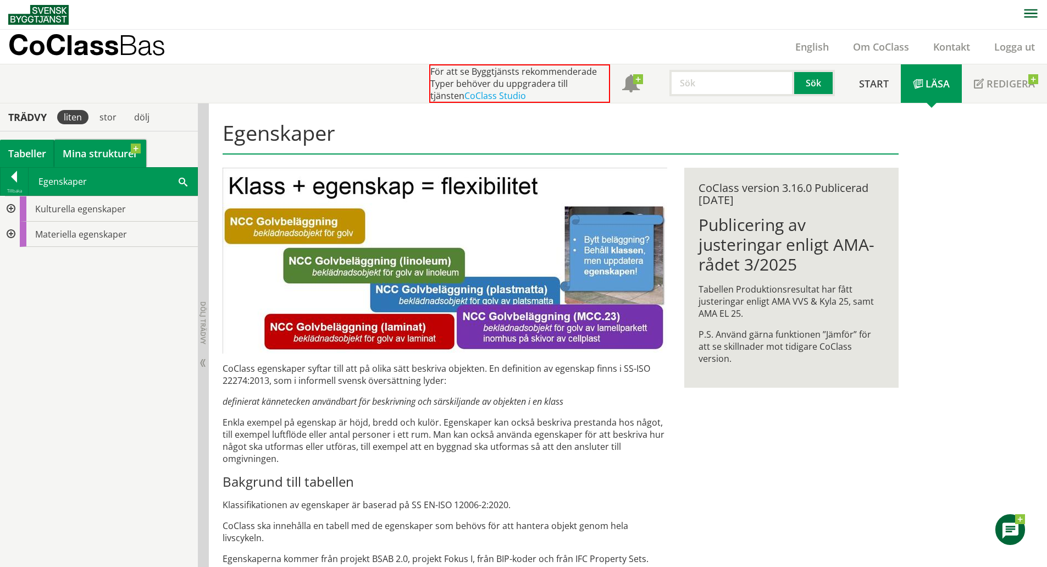
click at [78, 148] on link "Mina strukturer" at bounding box center [100, 153] width 92 height 27
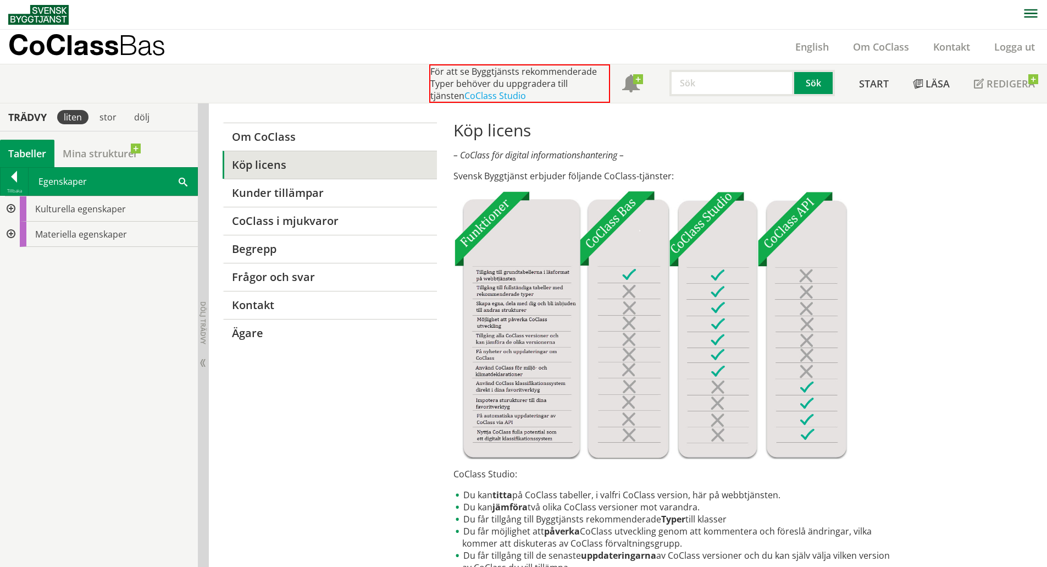
click at [30, 153] on div "Tabeller" at bounding box center [27, 153] width 54 height 27
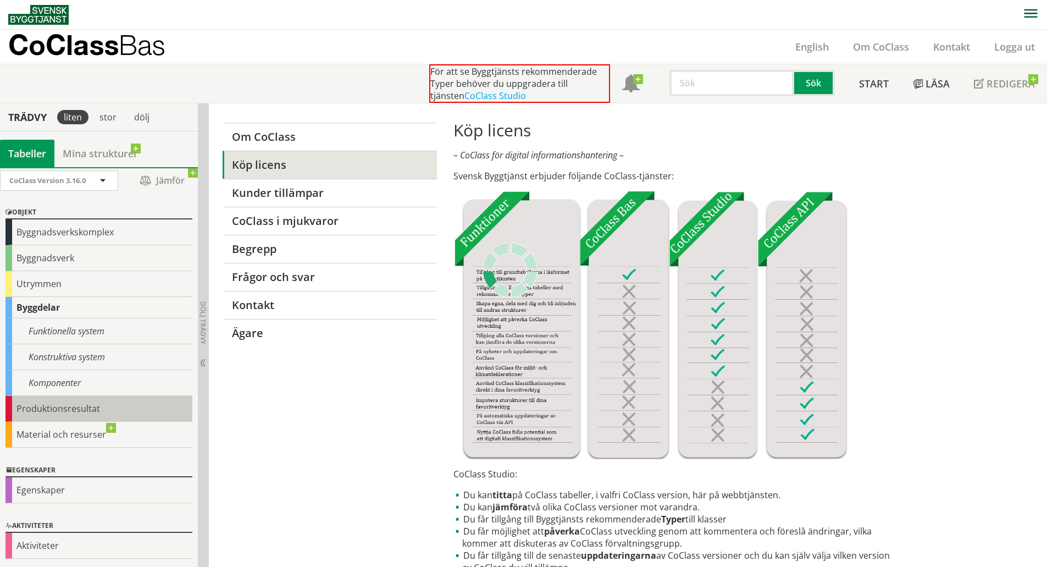
click at [62, 406] on div "Produktionsresultat" at bounding box center [98, 409] width 187 height 26
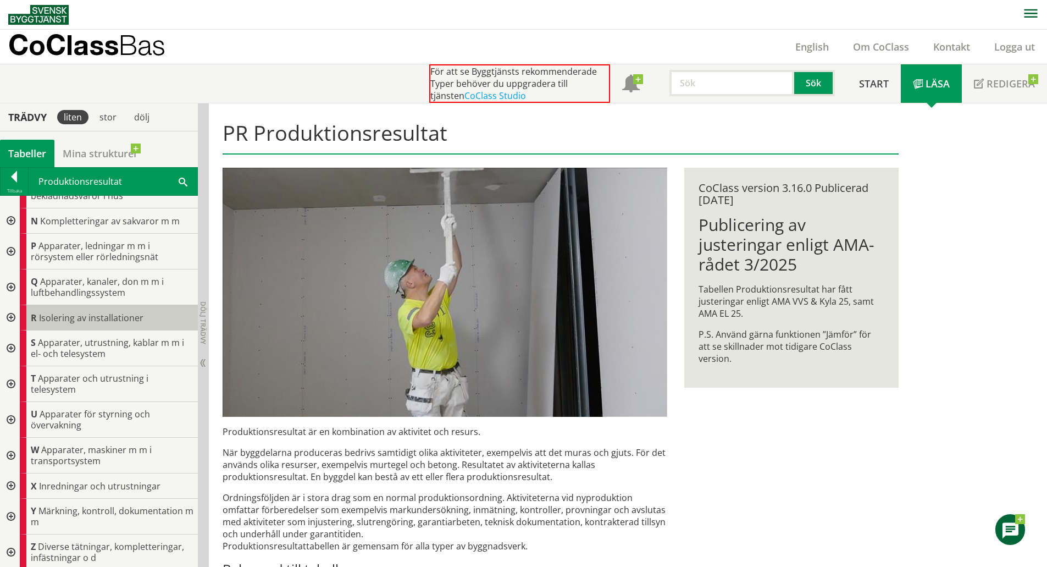
scroll to position [400, 0]
click at [14, 545] on div at bounding box center [10, 549] width 20 height 36
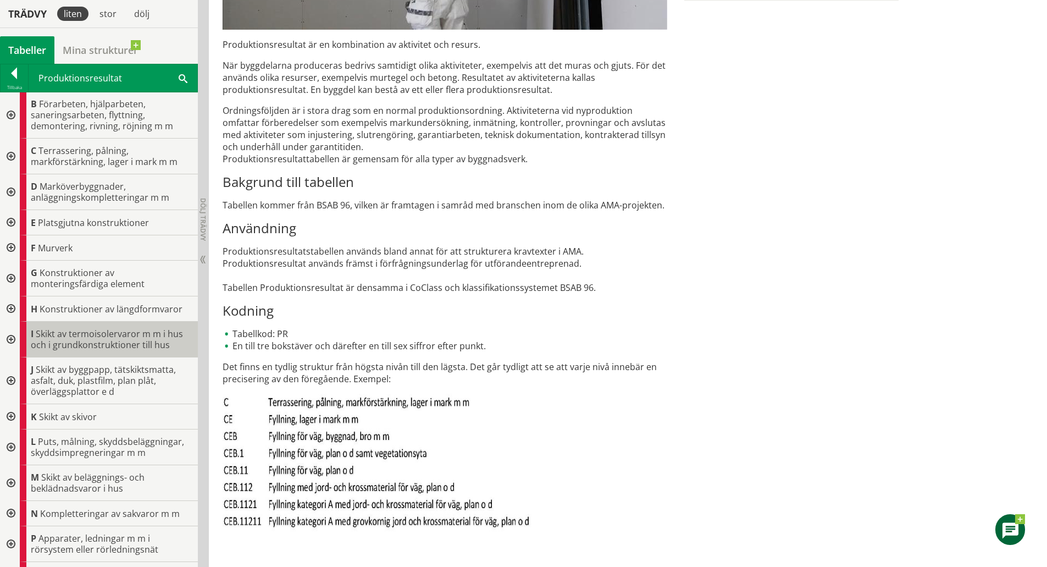
scroll to position [0, 0]
click at [12, 73] on div at bounding box center [14, 75] width 27 height 15
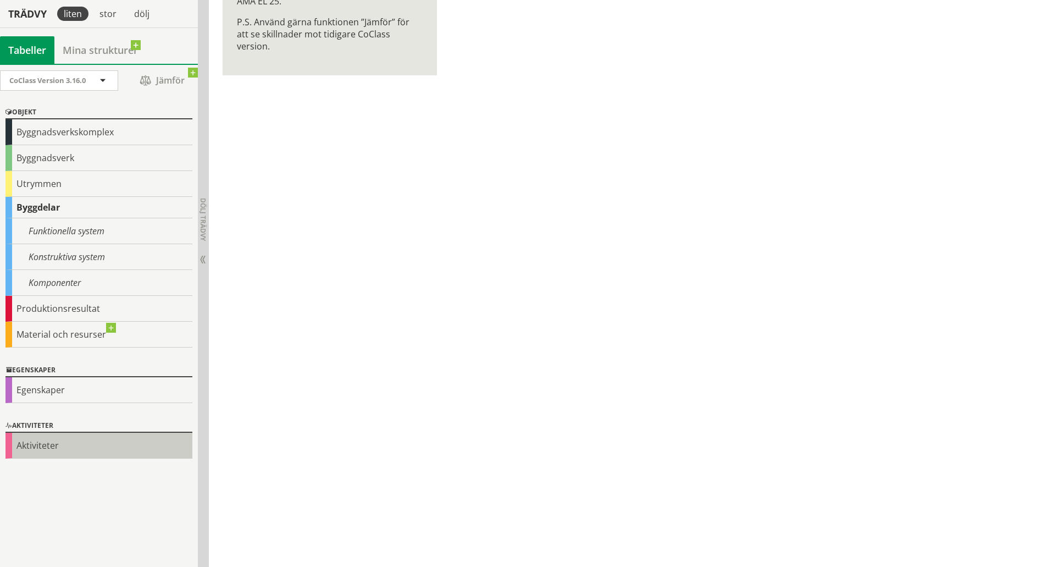
click at [71, 443] on div "Aktiviteter" at bounding box center [98, 446] width 187 height 26
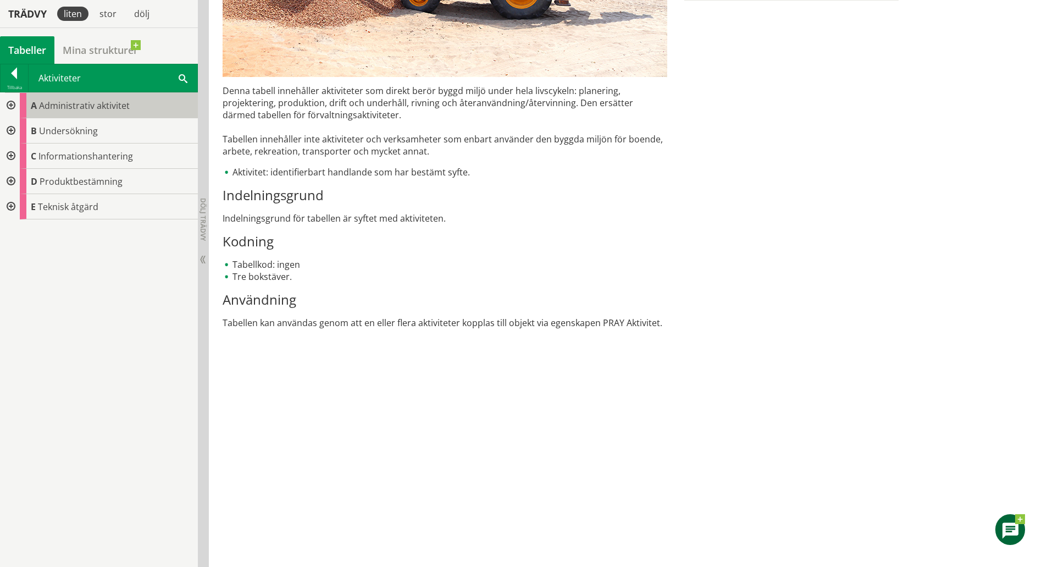
click at [49, 107] on span "Administrativ aktivitet" at bounding box center [84, 105] width 91 height 12
click at [12, 107] on div at bounding box center [10, 105] width 20 height 25
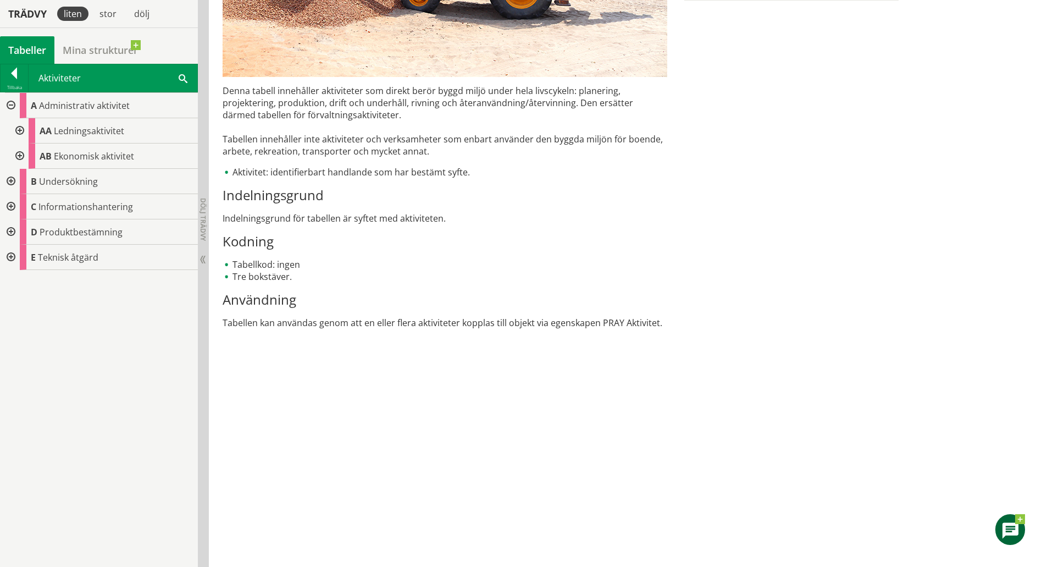
click at [17, 133] on div at bounding box center [19, 130] width 20 height 25
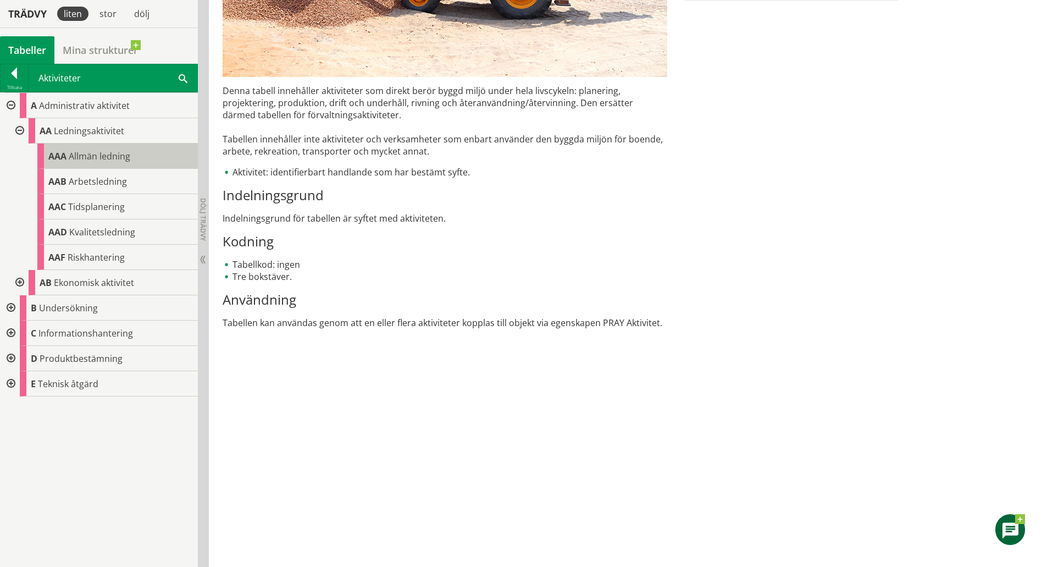
click at [127, 154] on span "Allmän ledning" at bounding box center [100, 156] width 62 height 12
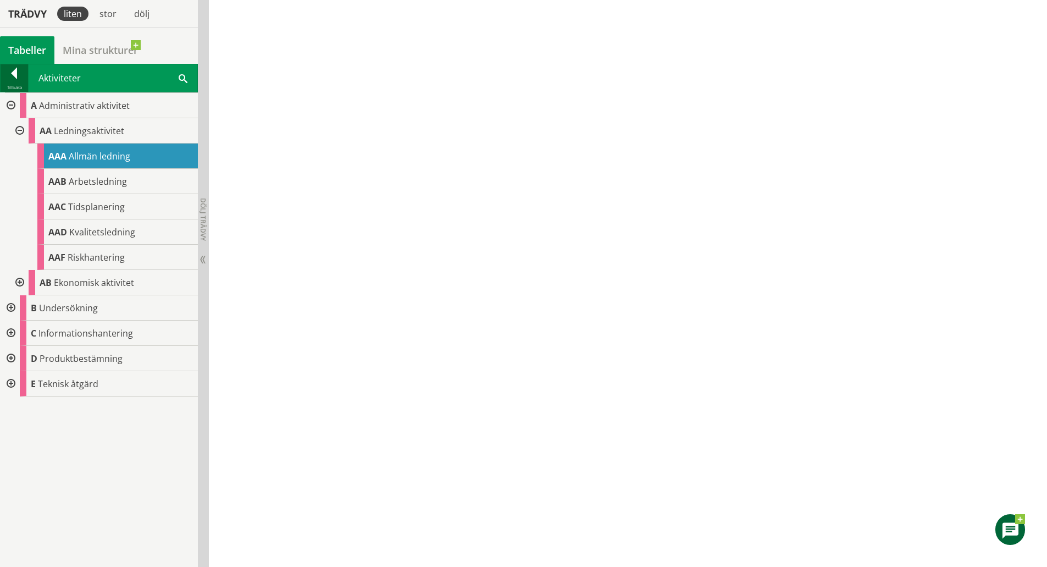
click at [13, 79] on div at bounding box center [14, 75] width 27 height 15
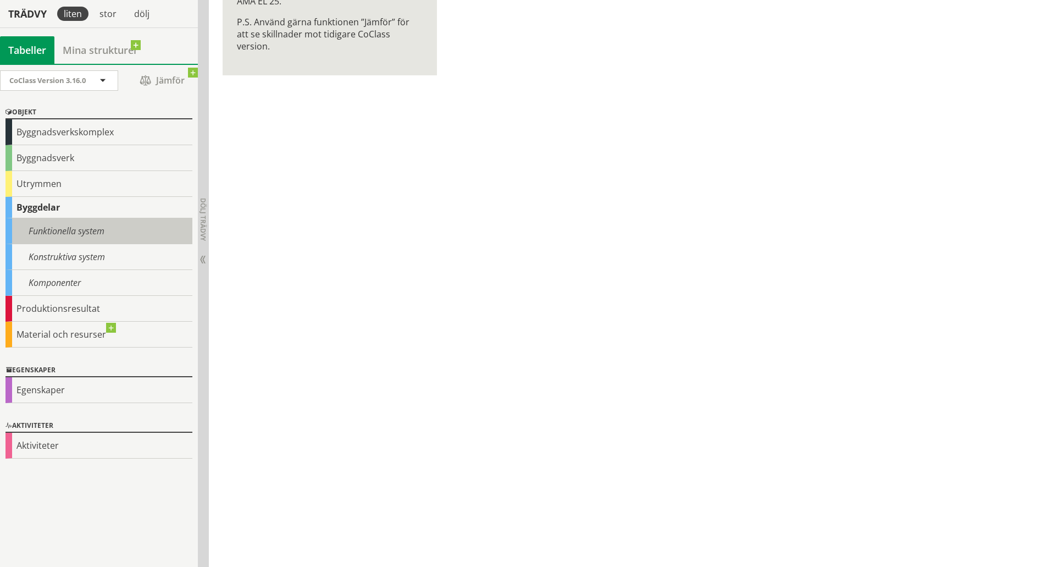
click at [82, 232] on div "Funktionella system" at bounding box center [98, 231] width 187 height 26
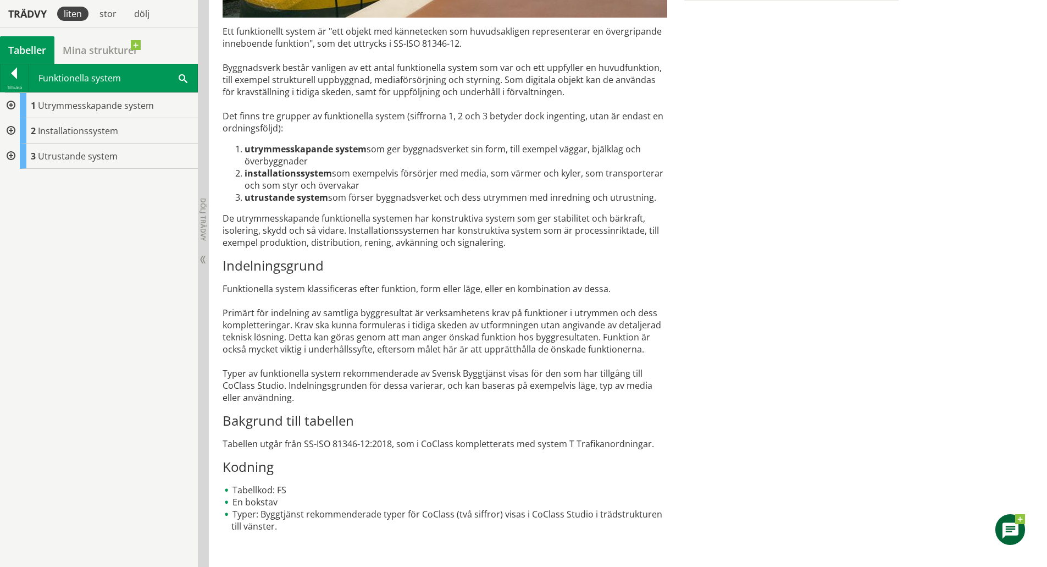
click at [13, 152] on div at bounding box center [10, 155] width 20 height 25
click at [10, 126] on div at bounding box center [10, 130] width 20 height 25
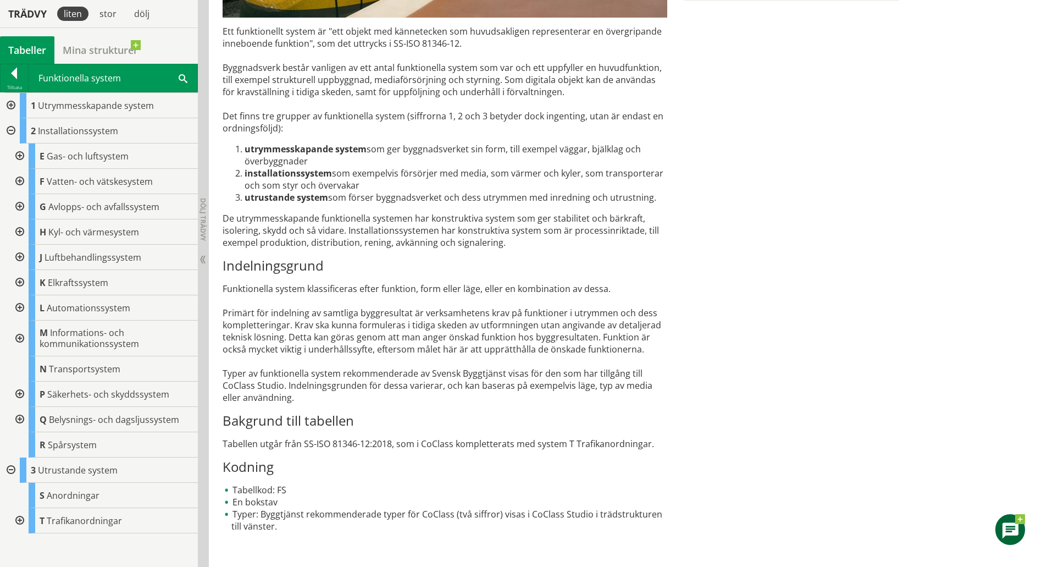
click at [13, 102] on div at bounding box center [10, 105] width 20 height 25
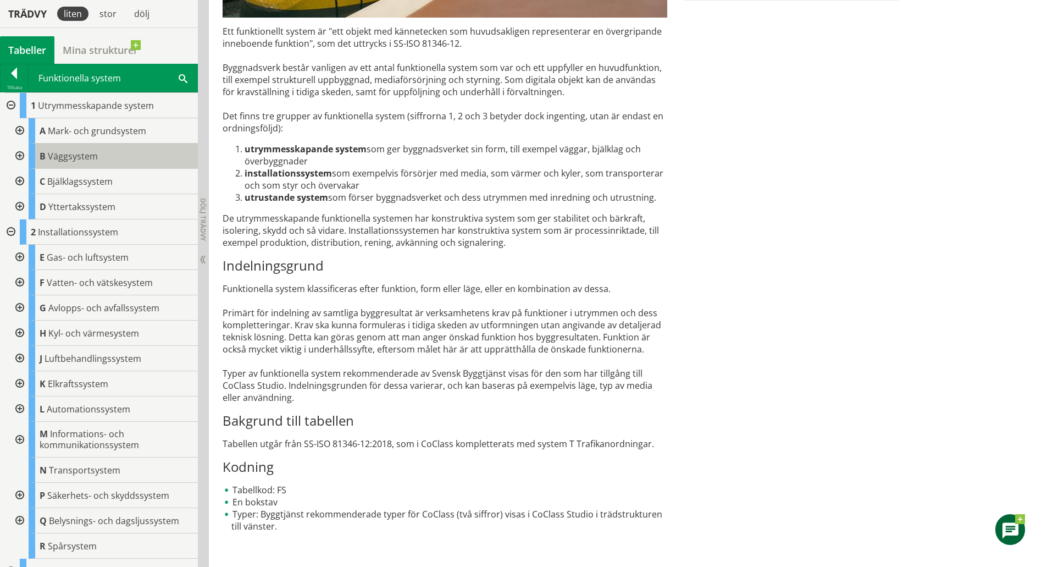
click at [149, 150] on div "B Väggsystem" at bounding box center [113, 155] width 169 height 25
click at [20, 154] on div at bounding box center [19, 155] width 20 height 25
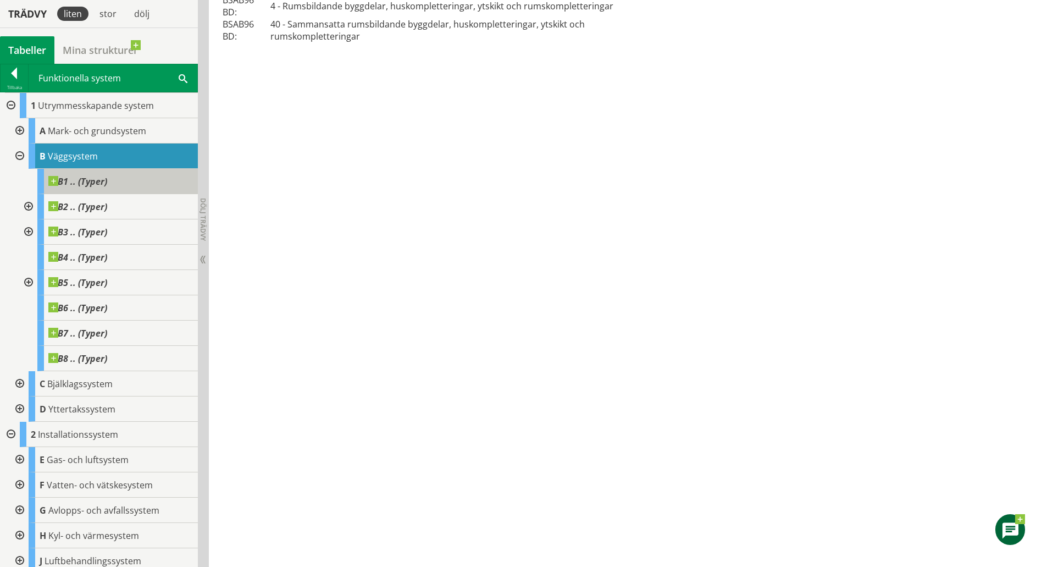
click at [107, 176] on span at bounding box center [107, 176] width 0 height 0
click at [121, 208] on div "B2 .. (Typer)" at bounding box center [117, 206] width 161 height 25
click at [27, 208] on div at bounding box center [28, 206] width 20 height 25
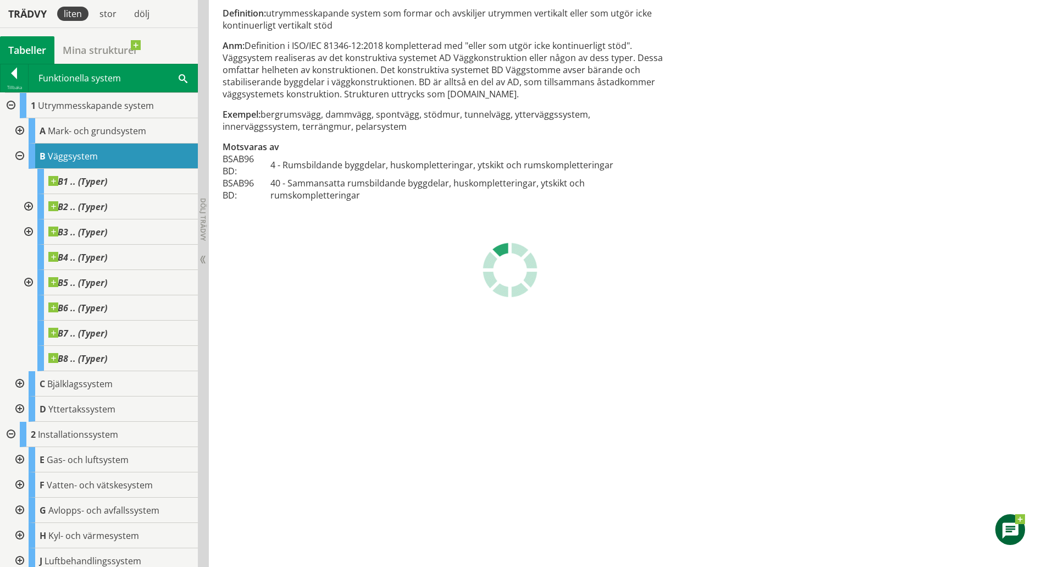
scroll to position [167, 0]
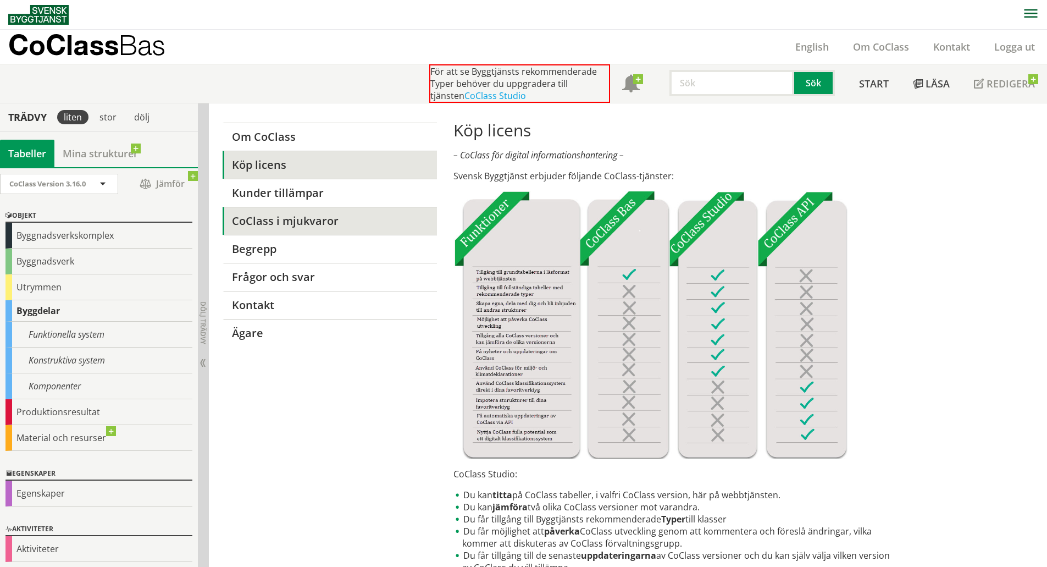
click at [328, 221] on link "CoClass i mjukvaror" at bounding box center [330, 221] width 214 height 28
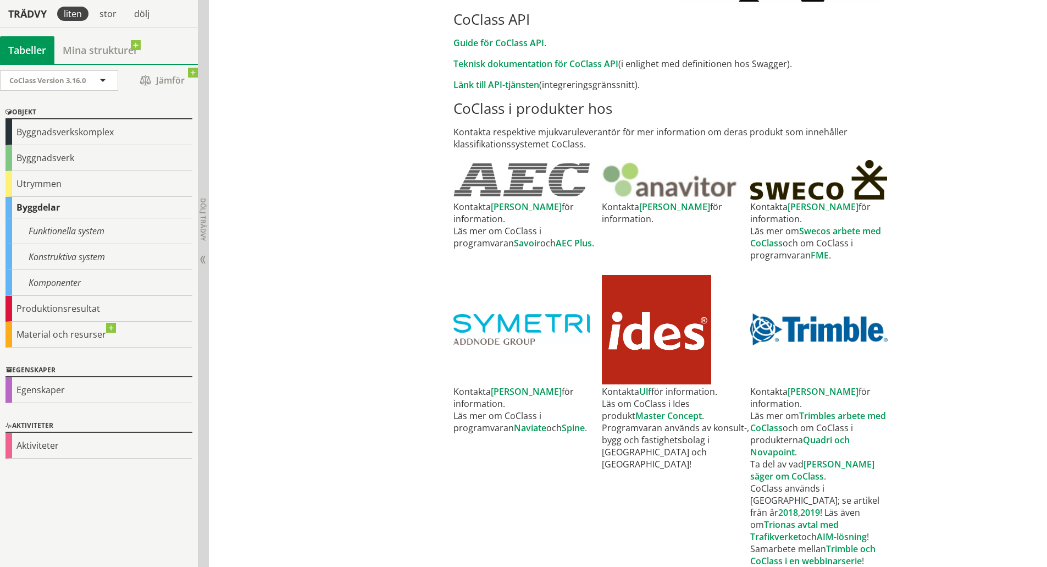
scroll to position [388, 0]
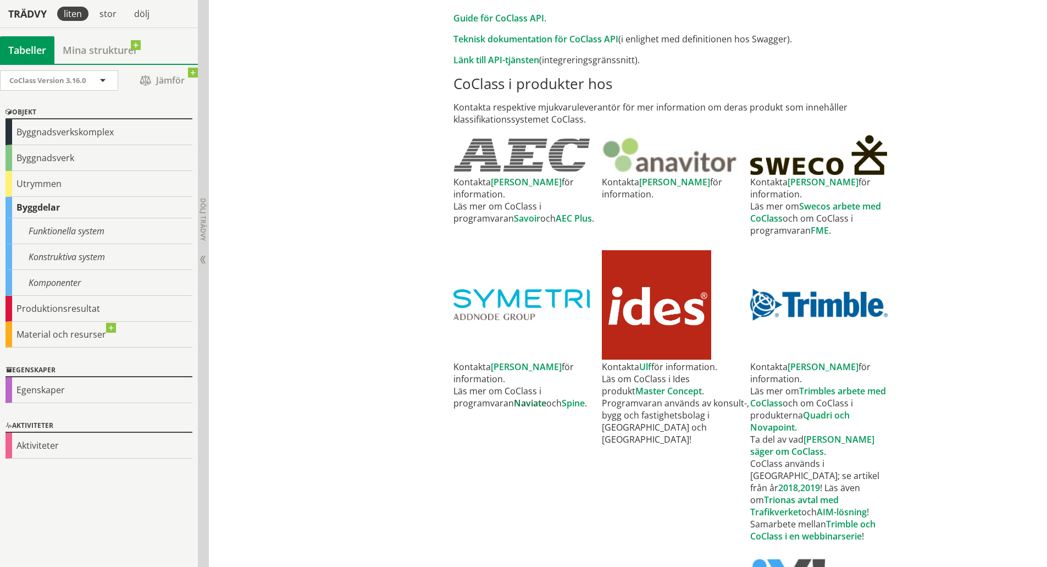
click at [538, 397] on link "Naviate" at bounding box center [530, 403] width 32 height 12
click at [503, 361] on link "[PERSON_NAME]" at bounding box center [526, 367] width 71 height 12
drag, startPoint x: 454, startPoint y: 377, endPoint x: 507, endPoint y: 379, distance: 52.8
click at [507, 379] on td "Kontakta [PERSON_NAME] för information. Läs mer om CoClass i programvaran Navia…" at bounding box center [527, 451] width 148 height 181
click at [585, 397] on link "Spine" at bounding box center [573, 403] width 23 height 12
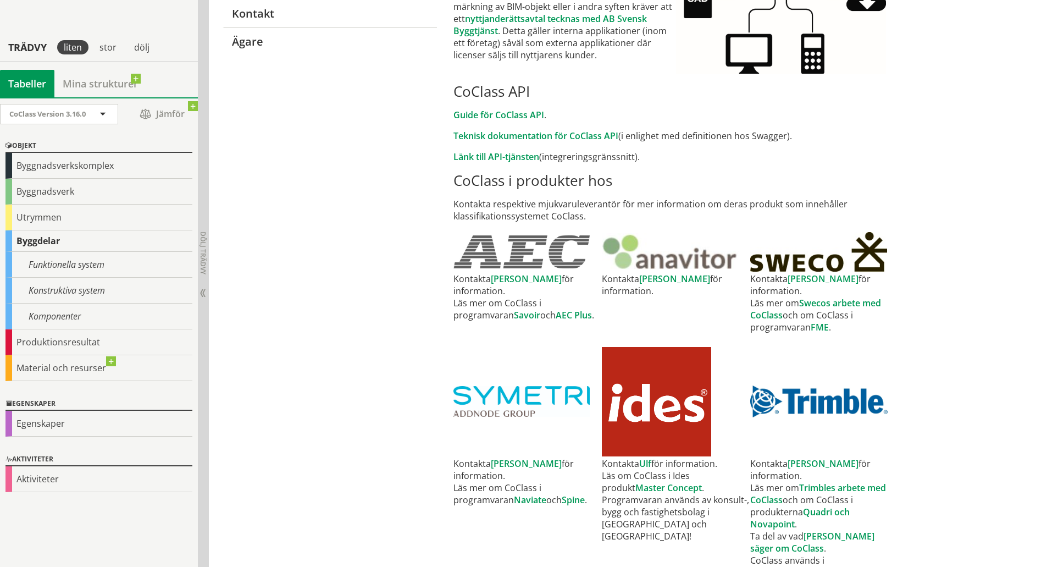
scroll to position [278, 0]
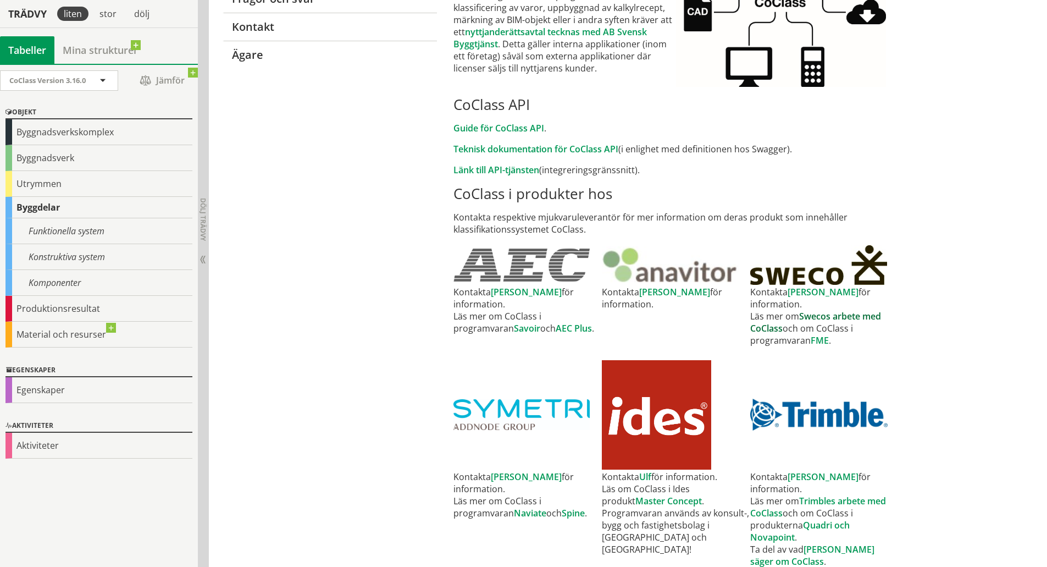
click at [858, 310] on link "Swecos arbete med CoClass" at bounding box center [815, 322] width 131 height 24
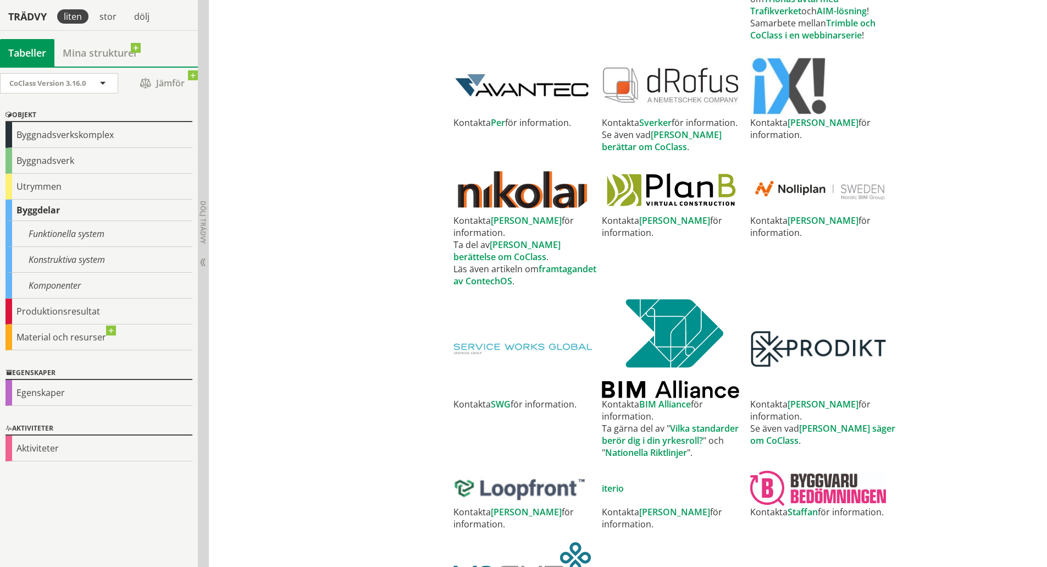
scroll to position [892, 0]
